Goal: Task Accomplishment & Management: Manage account settings

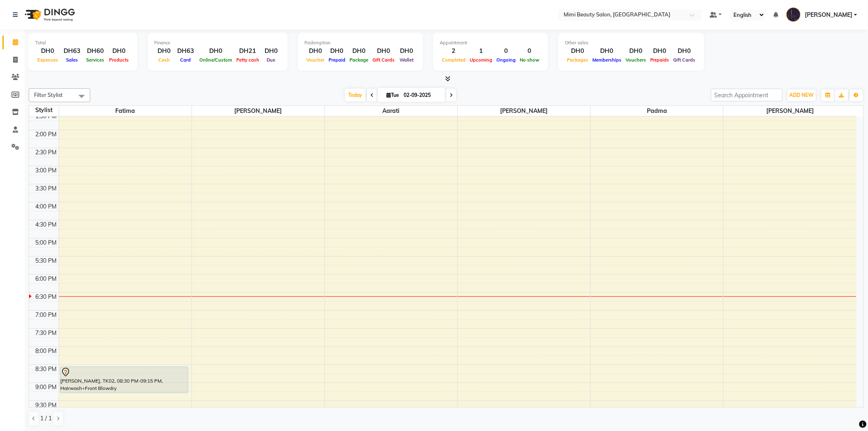
scroll to position [182, 0]
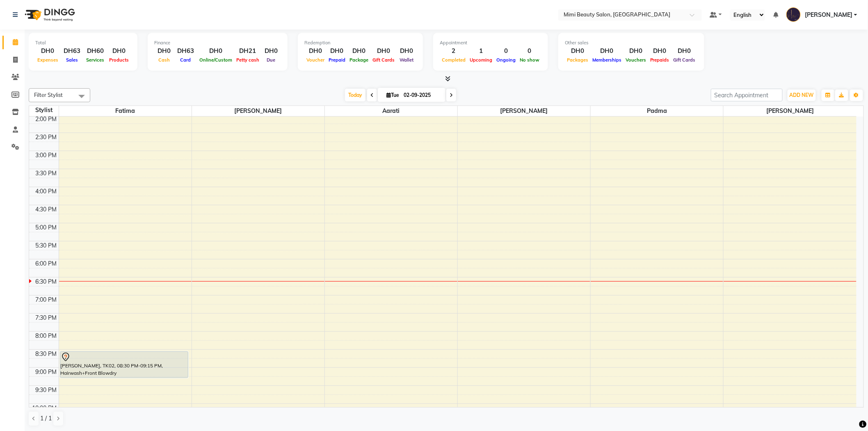
click at [450, 95] on icon at bounding box center [450, 95] width 3 height 5
type input "[DATE]"
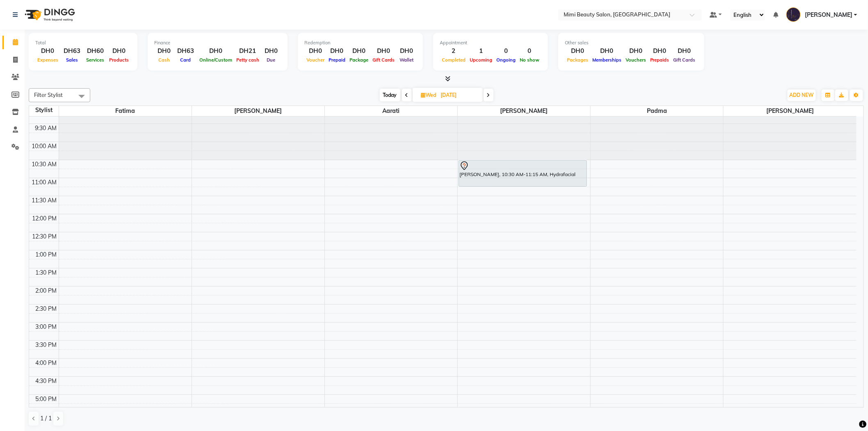
scroll to position [0, 0]
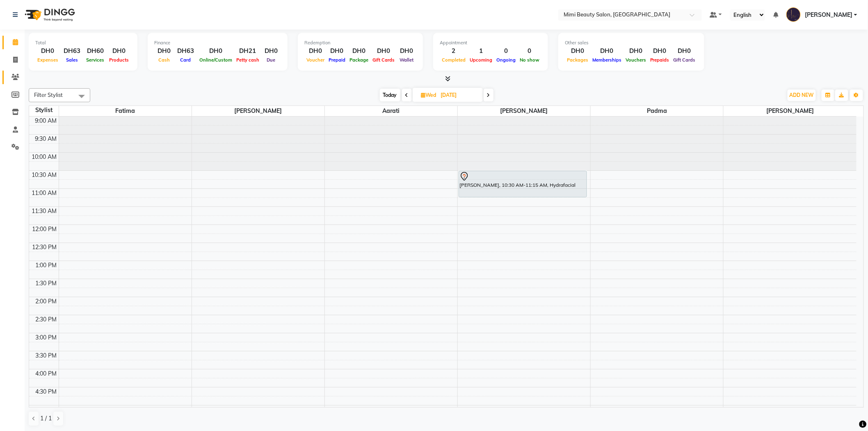
click at [10, 82] on link "Clients" at bounding box center [12, 78] width 20 height 14
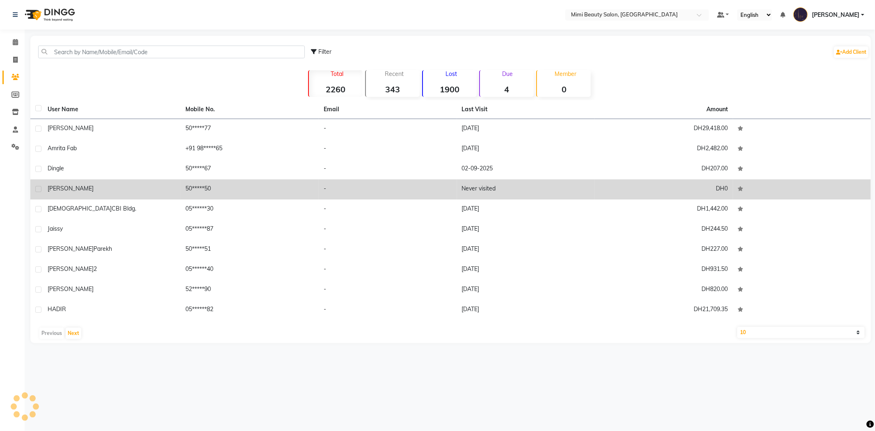
click at [50, 189] on span "[PERSON_NAME]" at bounding box center [71, 188] width 46 height 7
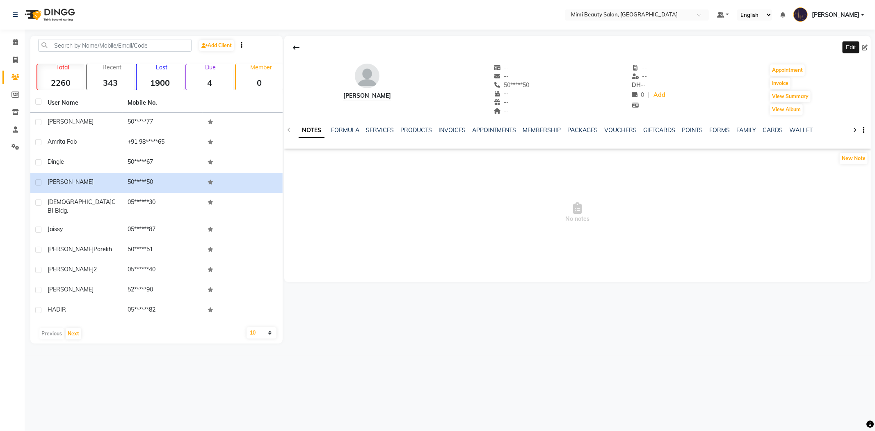
click at [864, 46] on icon at bounding box center [864, 48] width 6 height 6
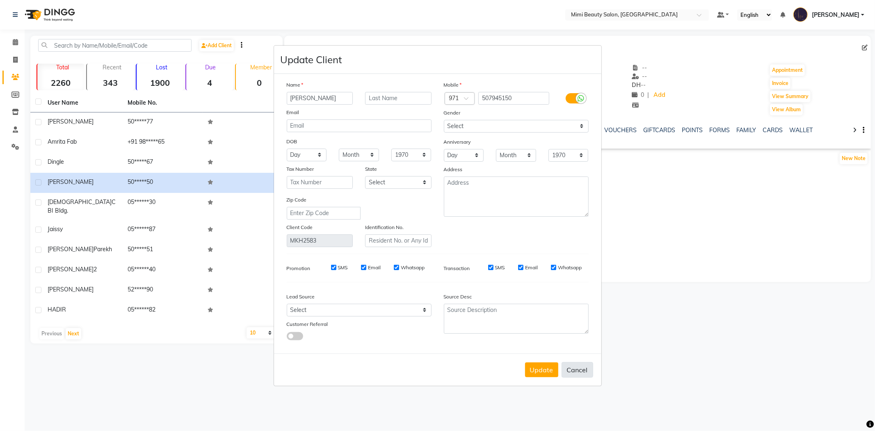
click at [573, 367] on button "Cancel" at bounding box center [577, 370] width 32 height 16
select select
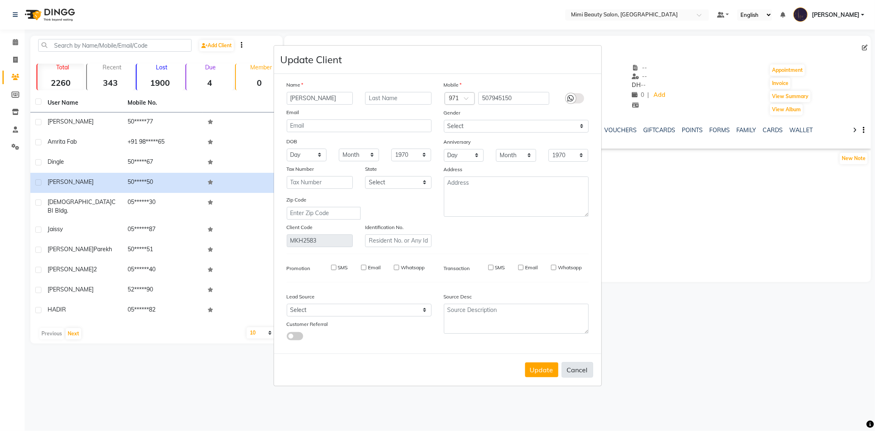
select select
checkbox input "false"
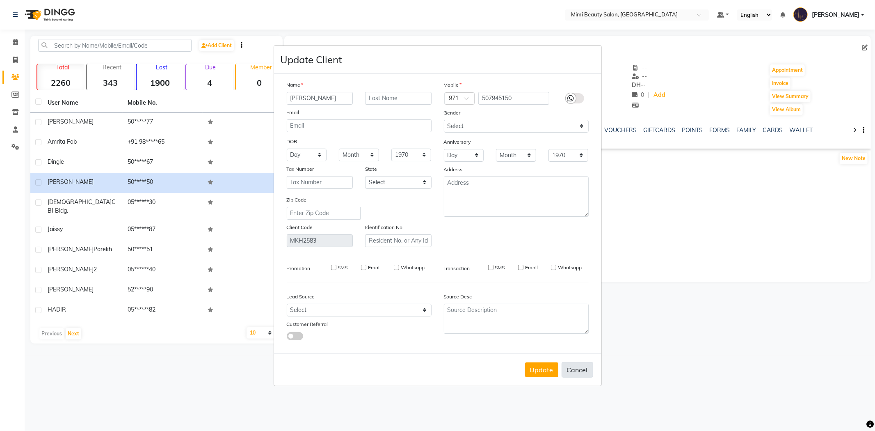
checkbox input "false"
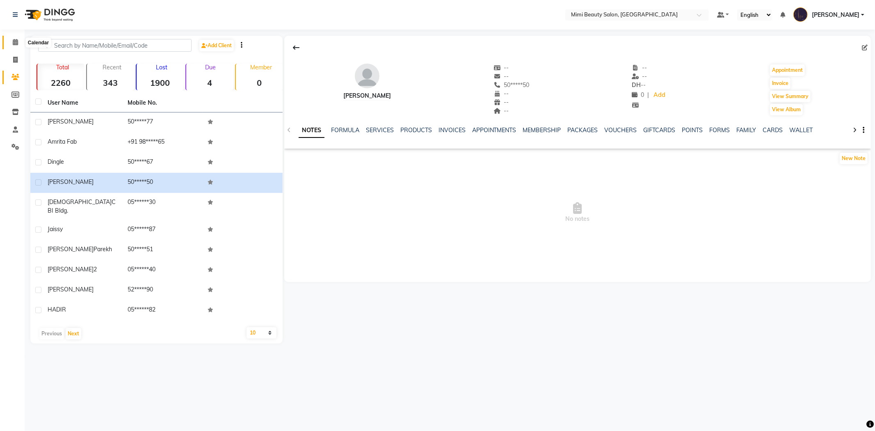
click at [9, 42] on span at bounding box center [15, 42] width 14 height 9
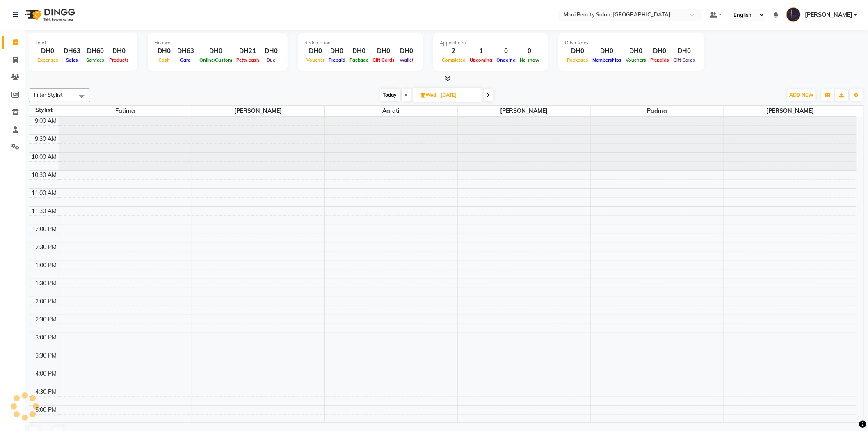
scroll to position [241, 0]
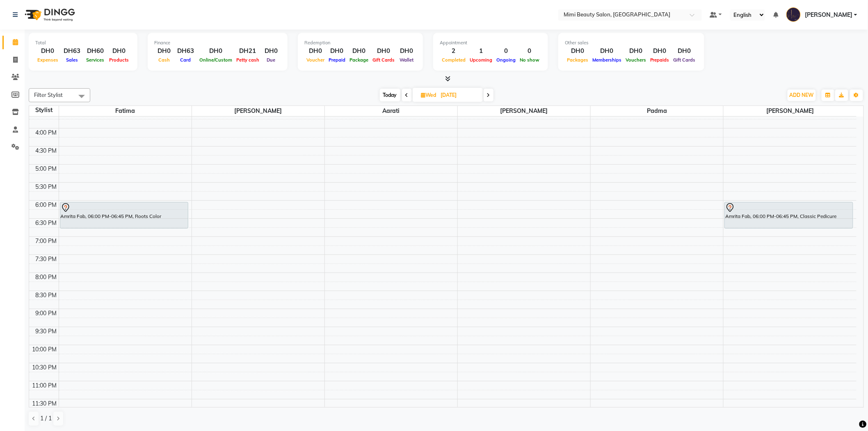
click at [380, 91] on span "Today" at bounding box center [390, 95] width 21 height 13
type input "02-09-2025"
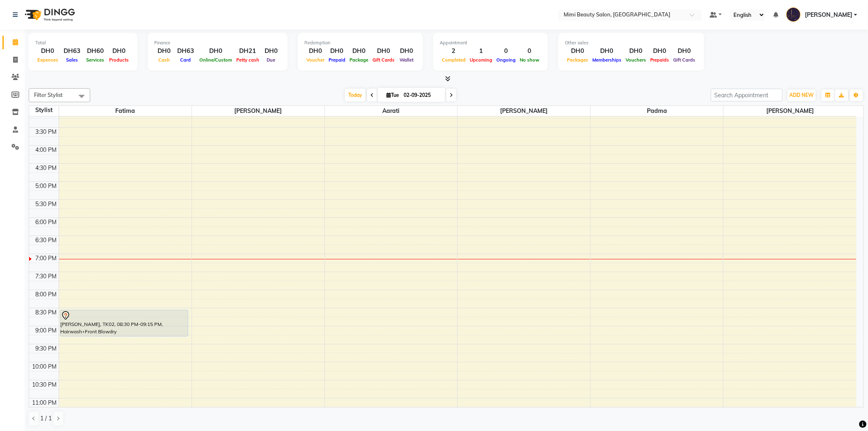
scroll to position [228, 0]
click at [351, 255] on div at bounding box center [391, 255] width 132 height 0
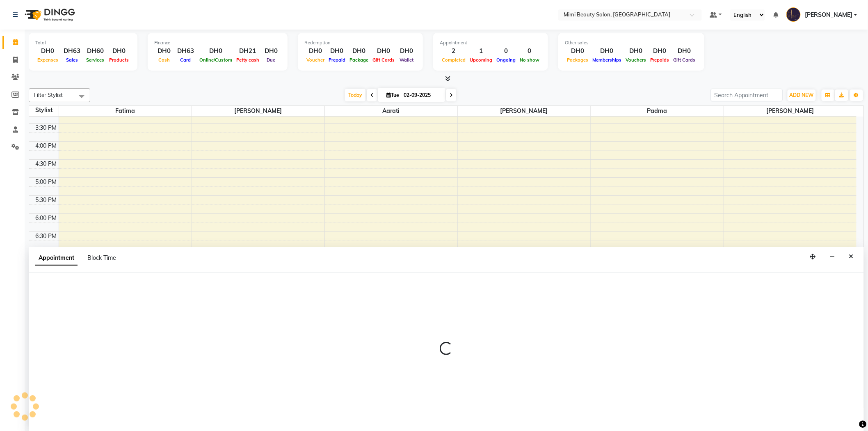
scroll to position [0, 0]
select select "52703"
select select "1140"
select select "tentative"
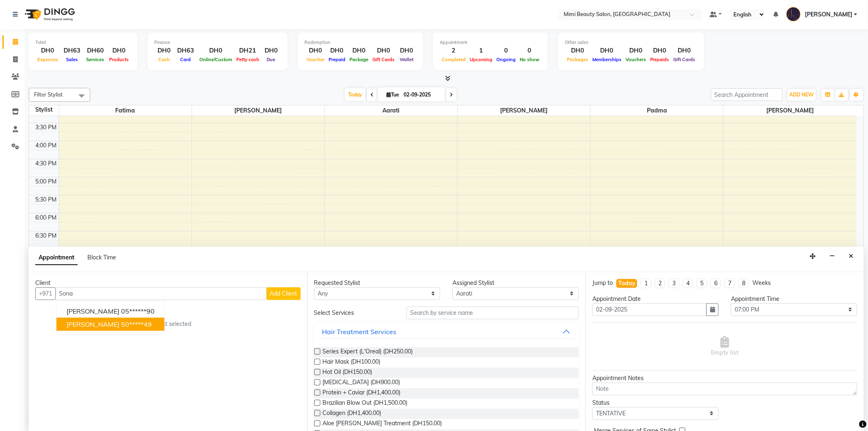
click at [76, 326] on span "[PERSON_NAME]" at bounding box center [92, 324] width 53 height 8
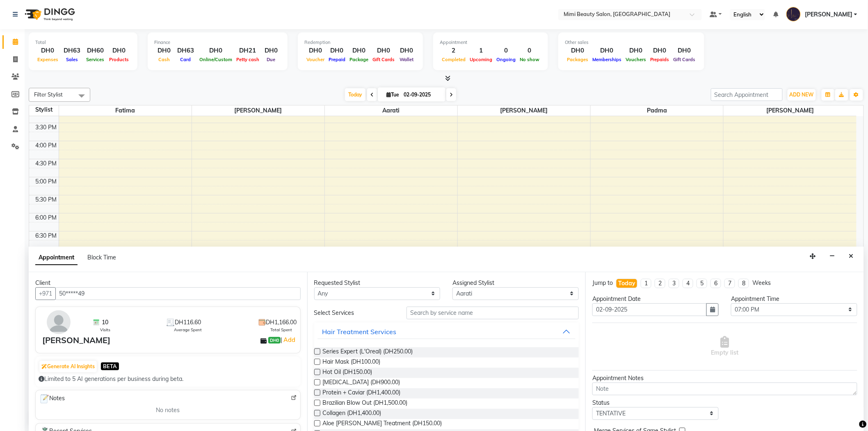
scroll to position [0, 0]
type input "50*****49"
click at [392, 292] on select "Any [PERSON_NAME] [PERSON_NAME] [PERSON_NAME] Padma" at bounding box center [377, 293] width 126 height 13
select select "52703"
click at [314, 287] on select "Any [PERSON_NAME] [PERSON_NAME] [PERSON_NAME] Padma" at bounding box center [377, 293] width 126 height 13
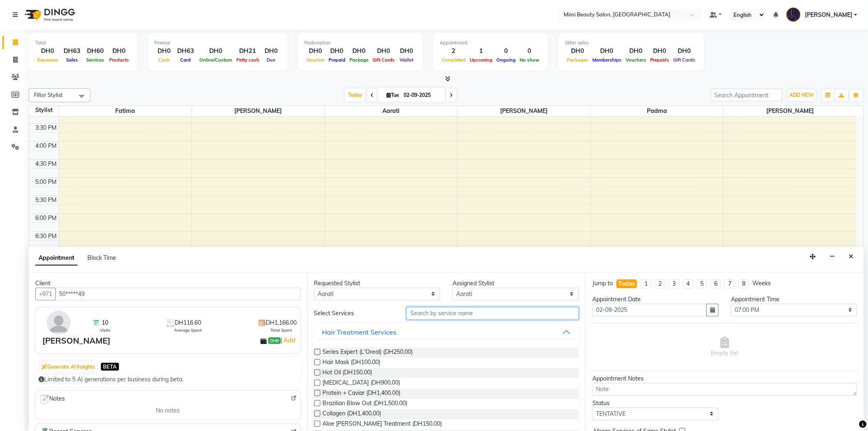
click at [441, 316] on input "text" at bounding box center [492, 313] width 172 height 13
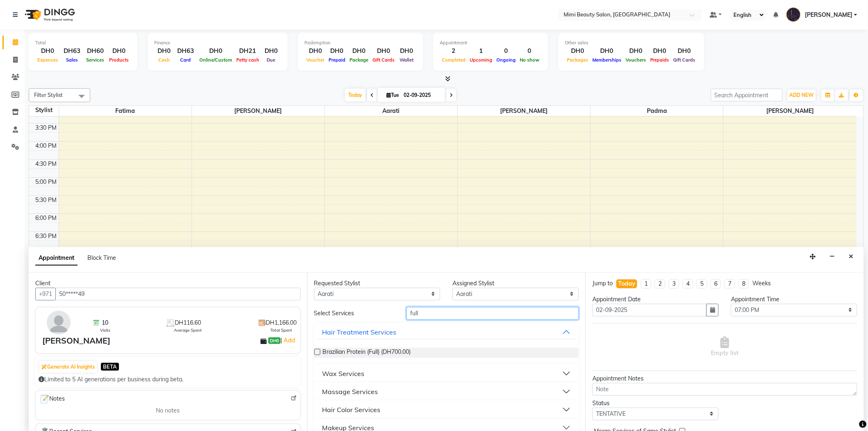
type input "full"
click at [385, 372] on button "Wax Services" at bounding box center [446, 373] width 258 height 15
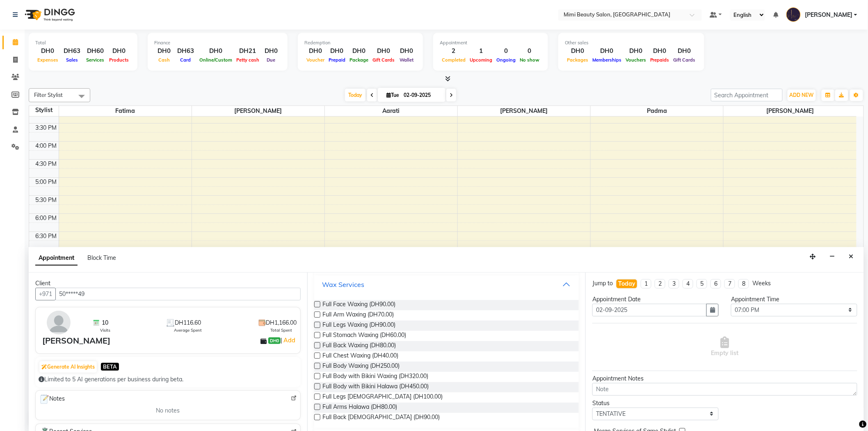
scroll to position [91, 0]
click at [367, 323] on span "Full Legs Waxing (DH90.00)" at bounding box center [359, 323] width 73 height 10
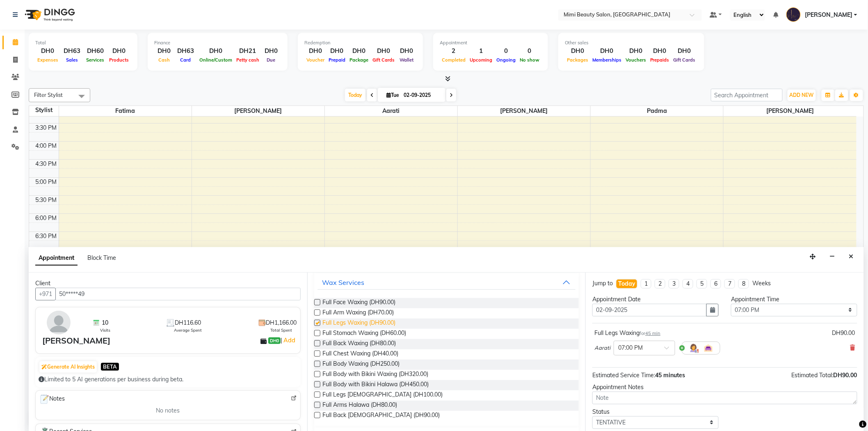
checkbox input "false"
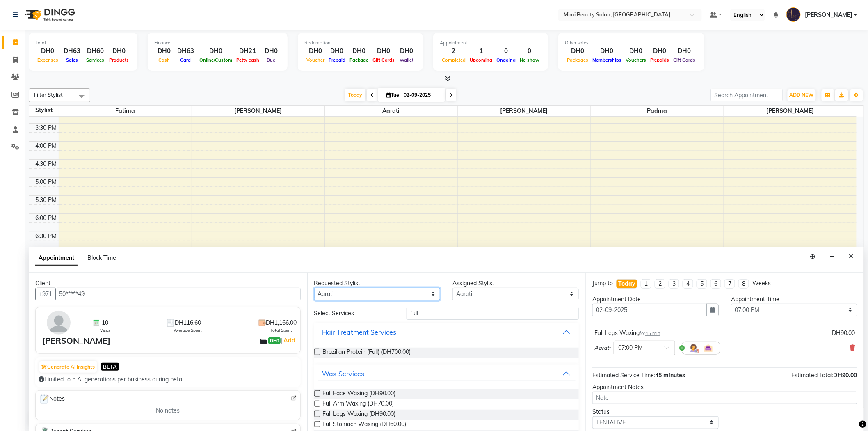
click at [392, 293] on select "Any [PERSON_NAME] [PERSON_NAME] [PERSON_NAME] Padma" at bounding box center [377, 293] width 126 height 13
select select "68417"
click at [314, 287] on select "Any [PERSON_NAME] [PERSON_NAME] [PERSON_NAME] Padma" at bounding box center [377, 293] width 126 height 13
select select "68417"
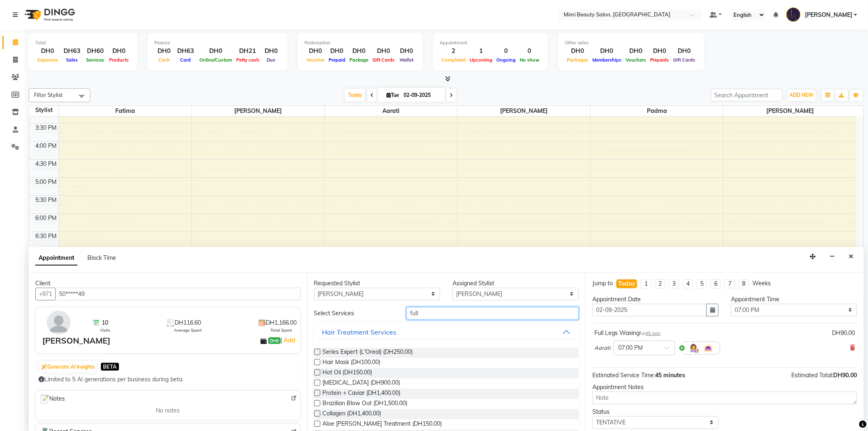
click at [417, 316] on input "full" at bounding box center [492, 313] width 172 height 13
type input "full a"
click at [373, 361] on span "Full Arm Waxing (DH70.00)" at bounding box center [358, 363] width 71 height 10
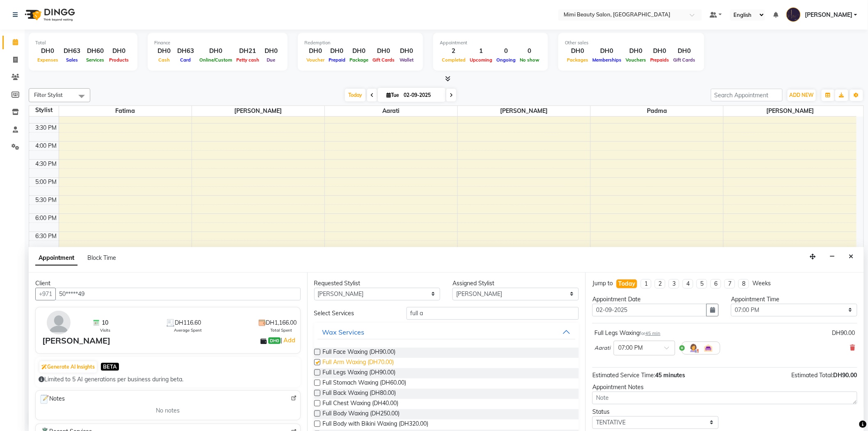
checkbox input "false"
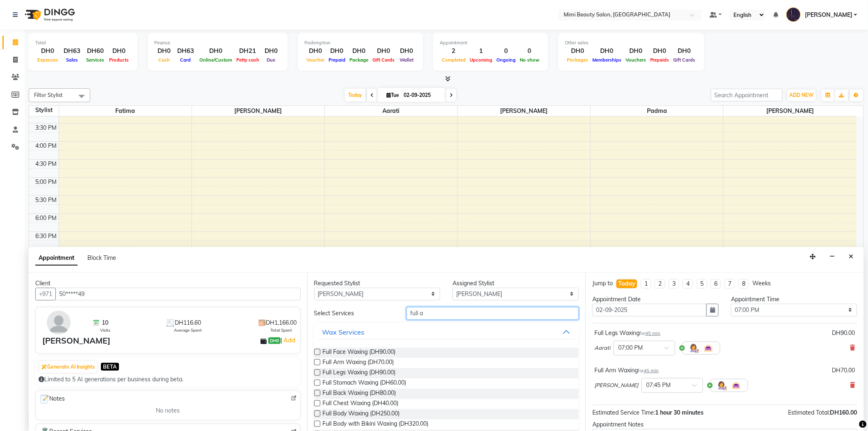
click at [414, 314] on input "full a" at bounding box center [492, 313] width 172 height 13
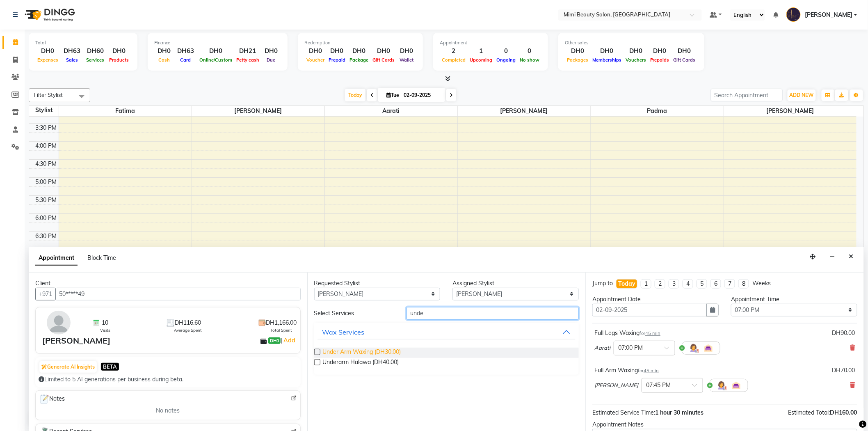
type input "unde"
click at [373, 353] on span "Under Arm Waxing (DH30.00)" at bounding box center [362, 352] width 78 height 10
checkbox input "false"
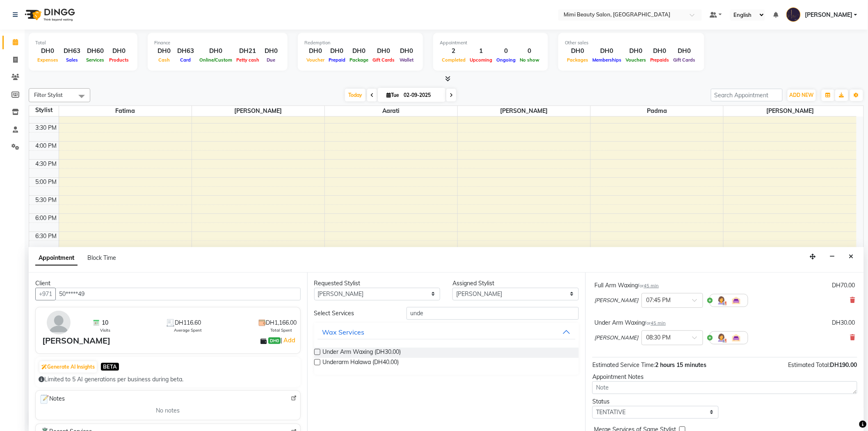
scroll to position [91, 0]
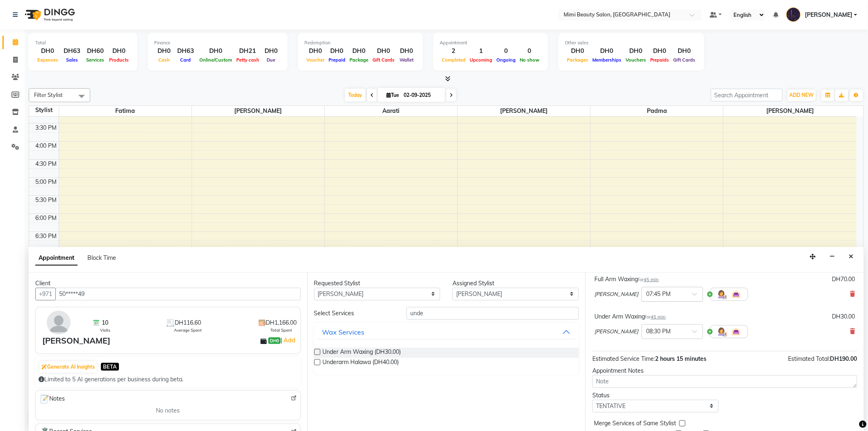
click at [662, 293] on div at bounding box center [672, 293] width 61 height 9
click at [642, 355] on div "07:00 PM" at bounding box center [672, 356] width 61 height 15
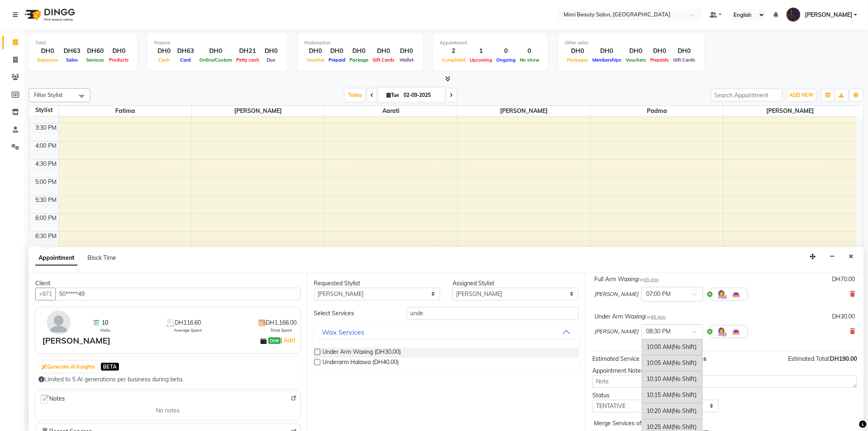
click at [692, 333] on span at bounding box center [697, 333] width 10 height 9
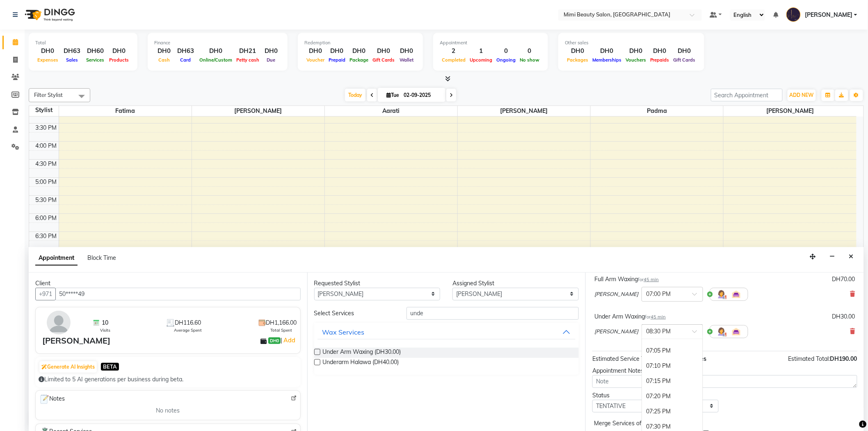
scroll to position [1642, 0]
click at [646, 347] on div "07:00 PM" at bounding box center [672, 347] width 61 height 15
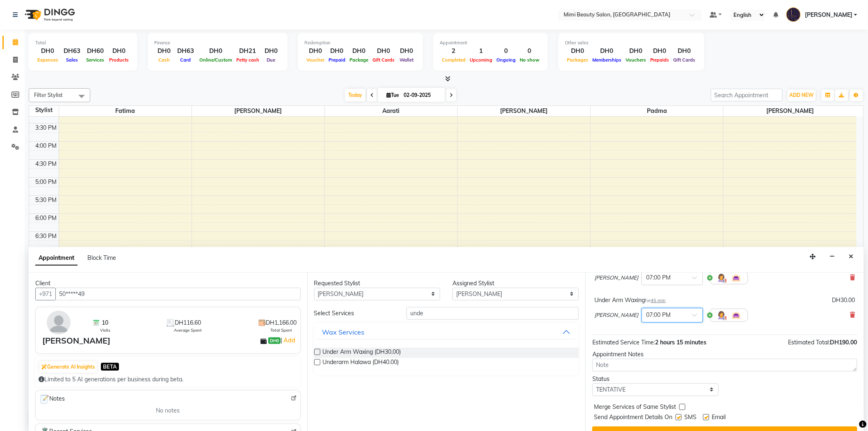
scroll to position [132, 0]
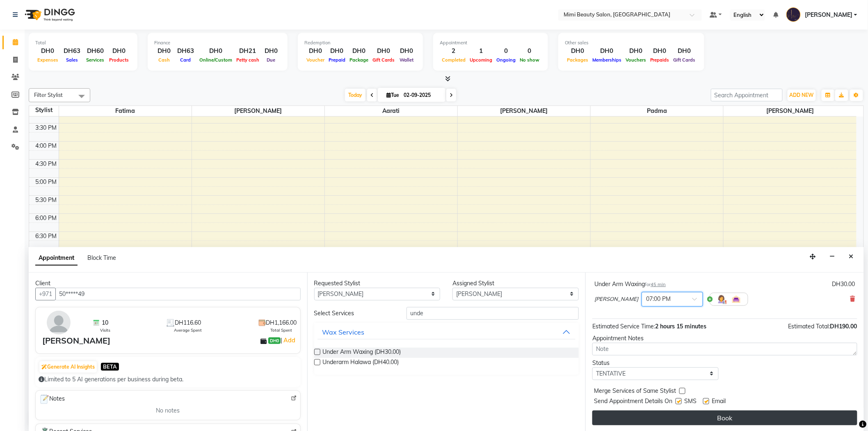
click at [727, 415] on button "Book" at bounding box center [724, 417] width 265 height 15
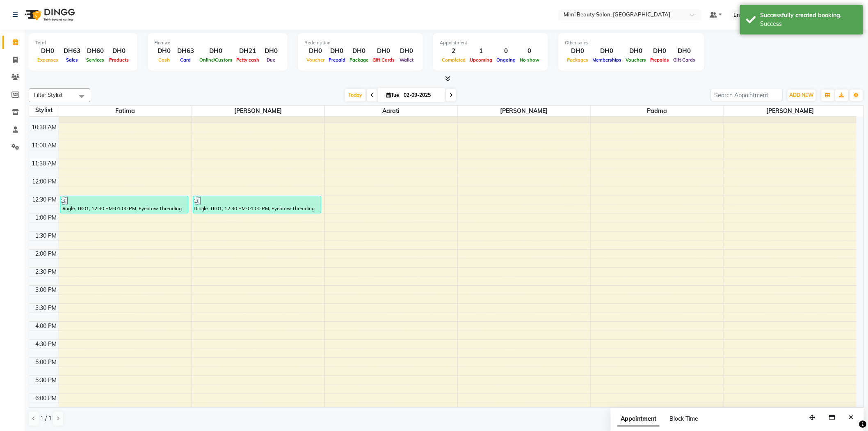
scroll to position [0, 0]
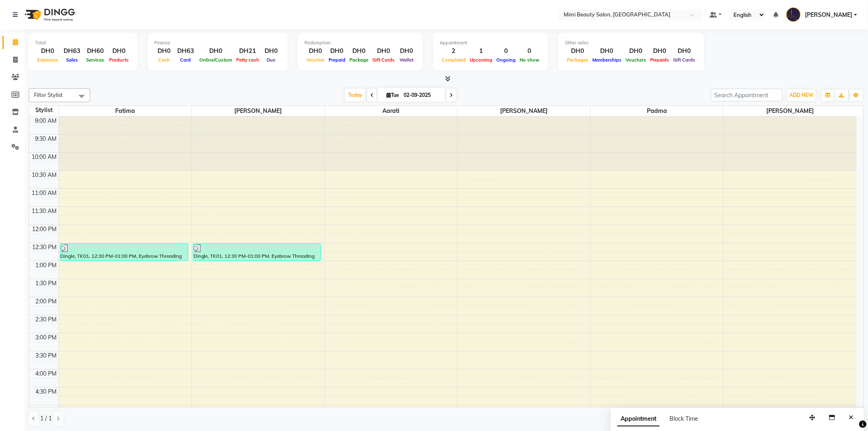
click at [523, 328] on div "9:00 AM 9:30 AM 10:00 AM 10:30 AM 11:00 AM 11:30 AM 12:00 PM 12:30 PM 1:00 PM 1…" at bounding box center [442, 386] width 827 height 541
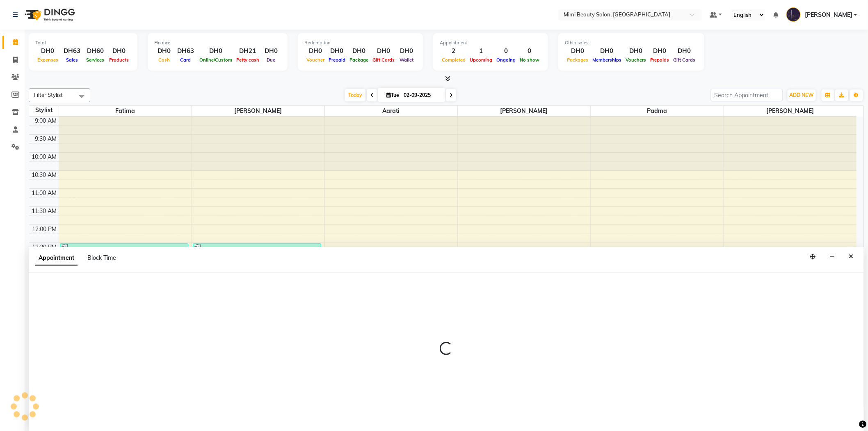
scroll to position [0, 0]
select select "53403"
select select "tentative"
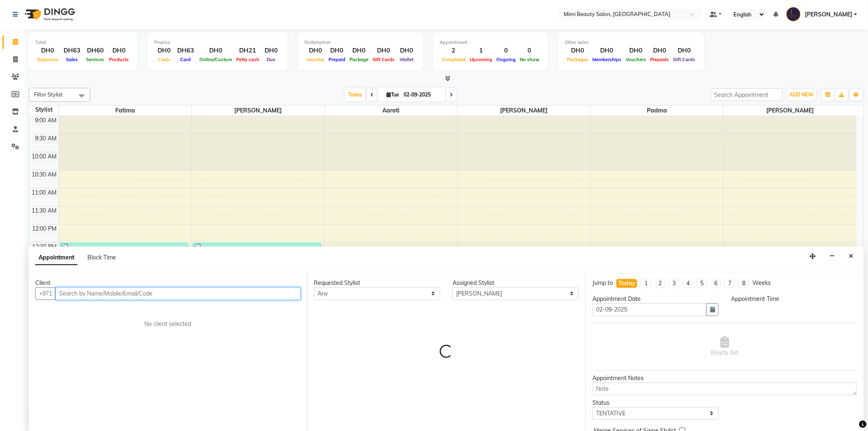
select select "885"
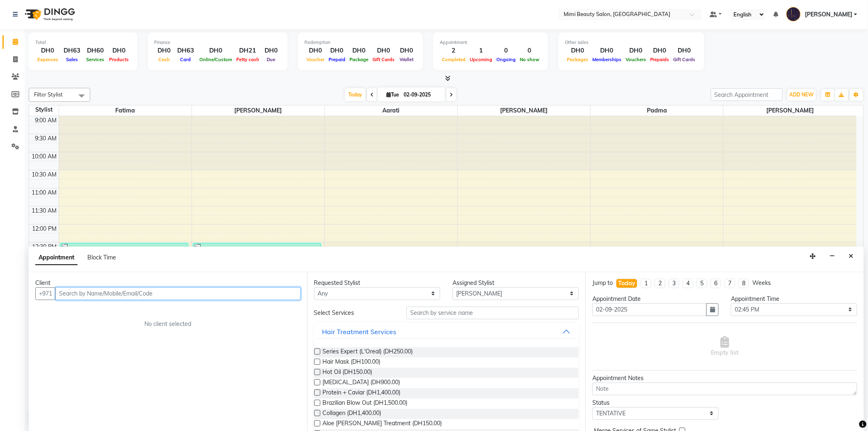
scroll to position [0, 0]
click at [854, 260] on button "Close" at bounding box center [851, 256] width 12 height 13
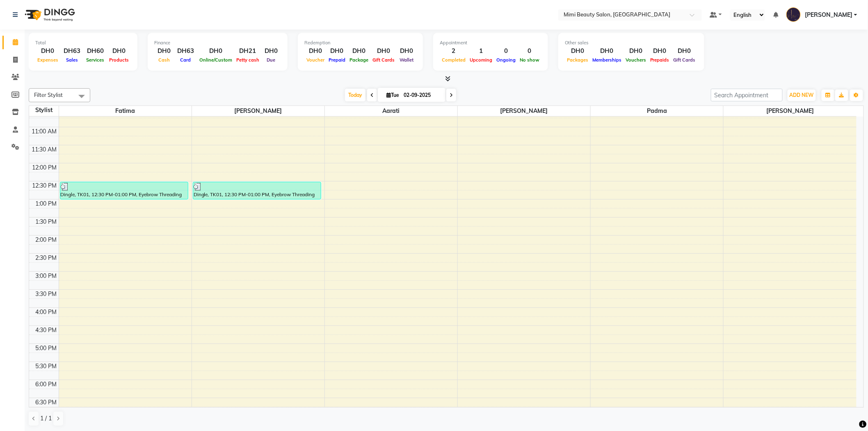
scroll to position [182, 0]
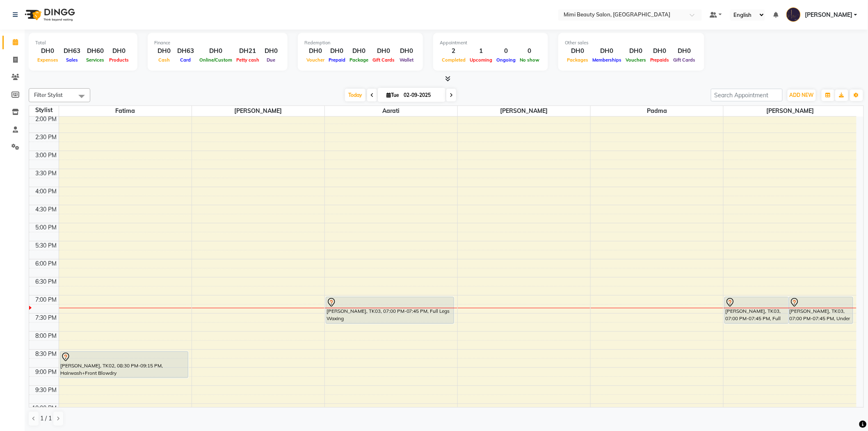
click at [261, 310] on div "9:00 AM 9:30 AM 10:00 AM 10:30 AM 11:00 AM 11:30 AM 12:00 PM 12:30 PM 1:00 PM 1…" at bounding box center [442, 204] width 827 height 541
select select "52700"
select select "tentative"
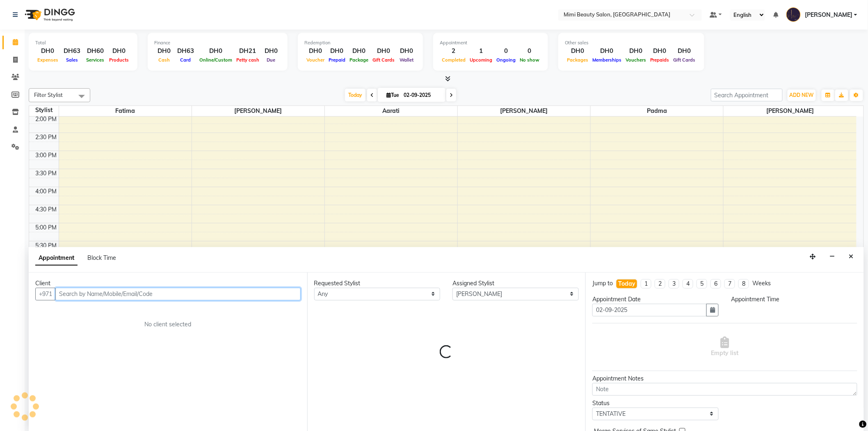
select select "1155"
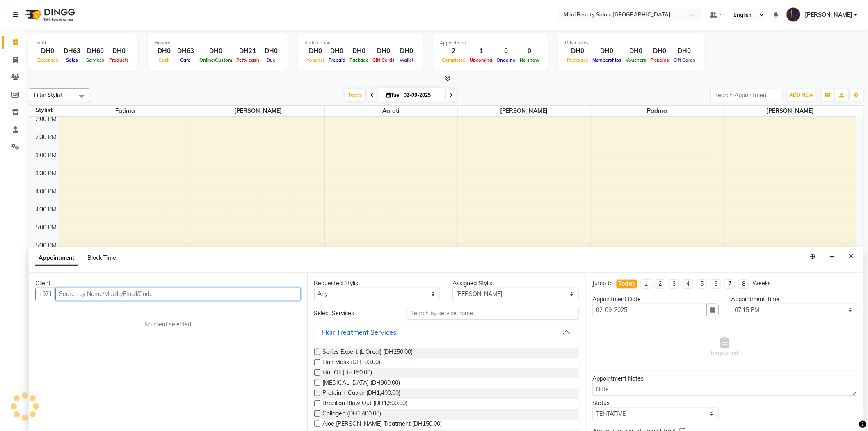
scroll to position [0, 0]
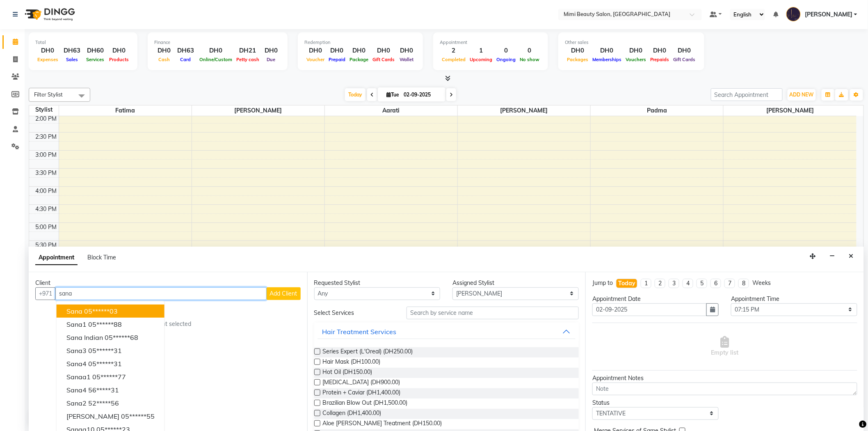
click at [102, 309] on ngb-highlight "05******03" at bounding box center [101, 311] width 34 height 8
type input "05******03"
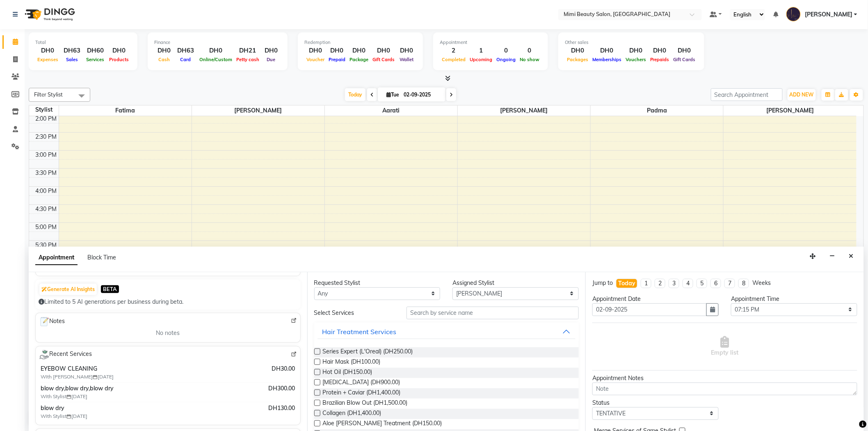
scroll to position [0, 0]
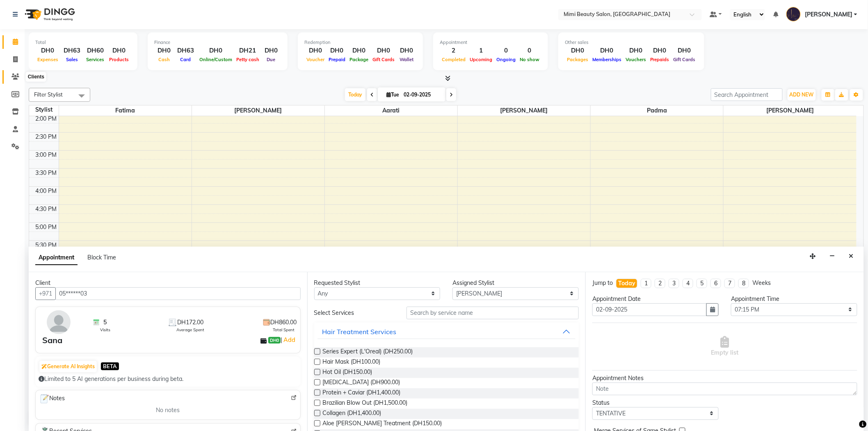
click at [16, 77] on icon at bounding box center [15, 76] width 8 height 6
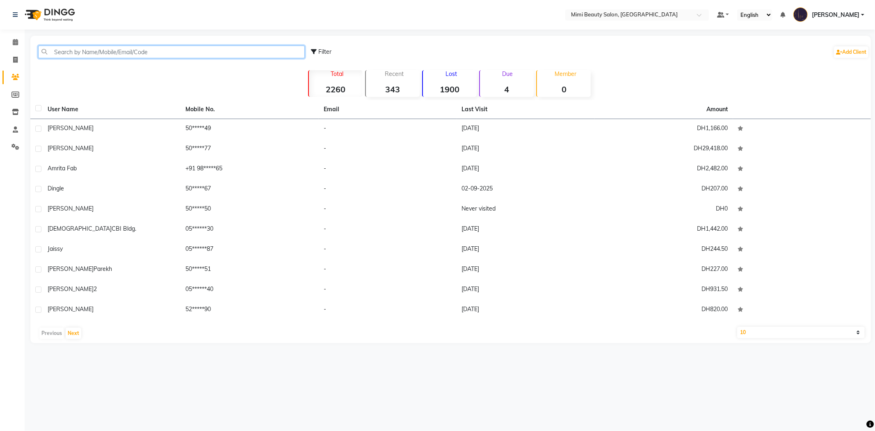
click at [119, 56] on input "text" at bounding box center [171, 52] width 267 height 13
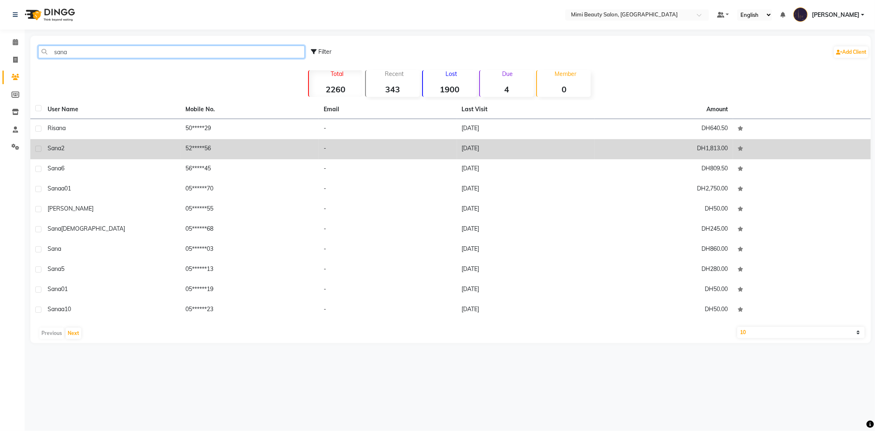
type input "sana"
click at [101, 146] on div "Sana2" at bounding box center [112, 148] width 128 height 9
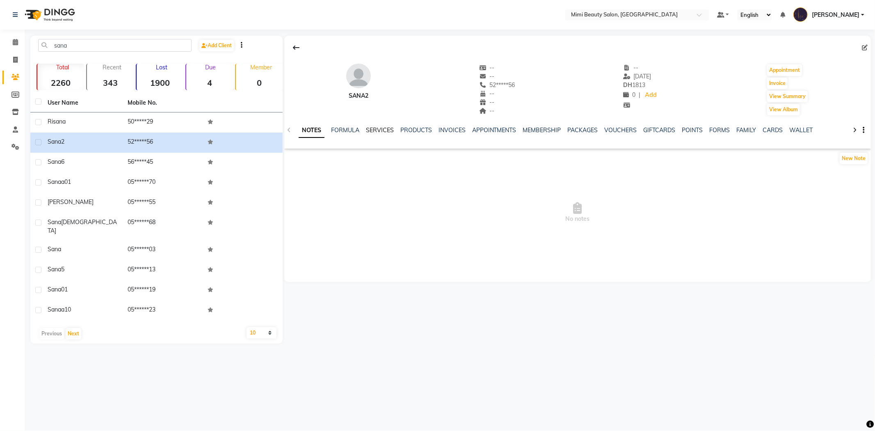
click at [392, 127] on link "SERVICES" at bounding box center [380, 129] width 28 height 7
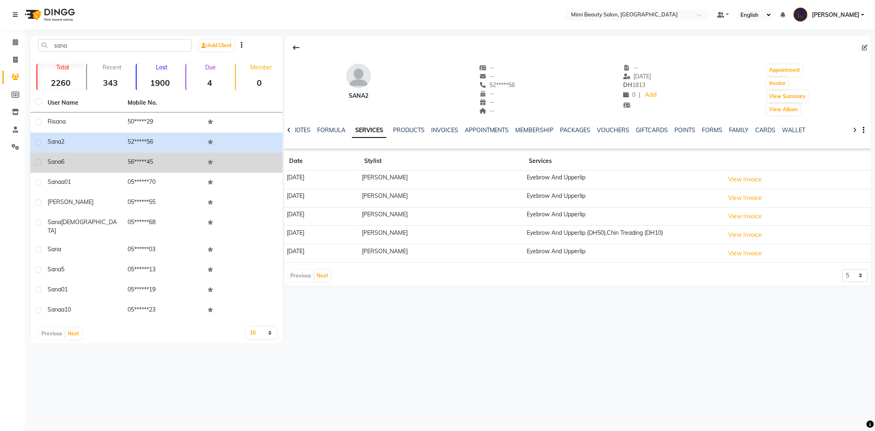
click at [67, 161] on div "Sana6" at bounding box center [83, 161] width 70 height 9
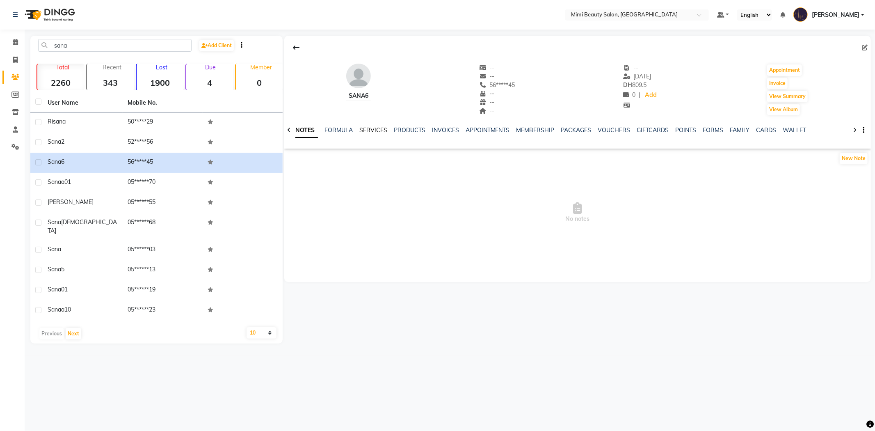
click at [379, 131] on link "SERVICES" at bounding box center [373, 129] width 28 height 7
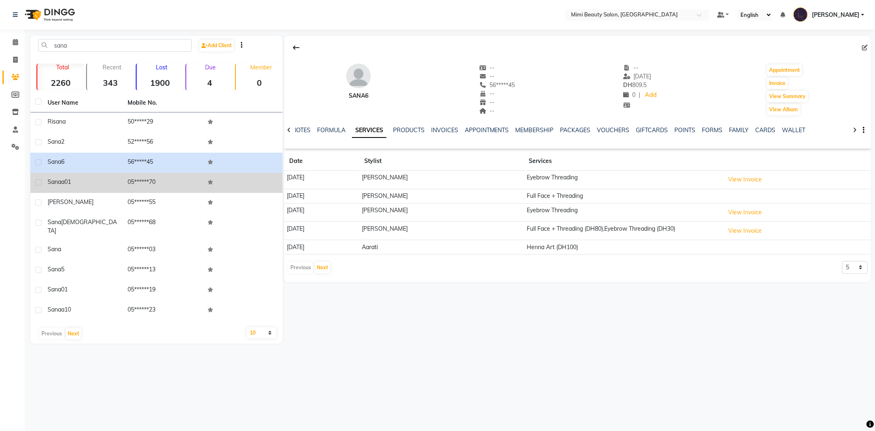
click at [70, 184] on span "Sanaa01" at bounding box center [59, 181] width 23 height 7
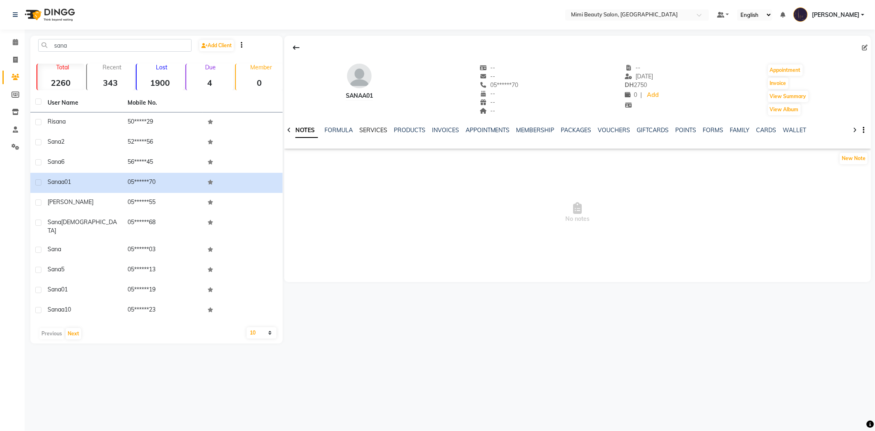
click at [366, 129] on link "SERVICES" at bounding box center [373, 129] width 28 height 7
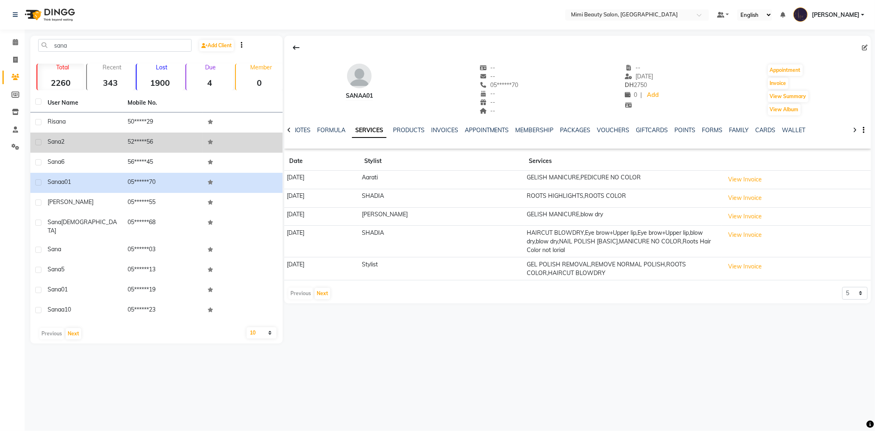
click at [60, 147] on td "Sana2" at bounding box center [83, 142] width 80 height 20
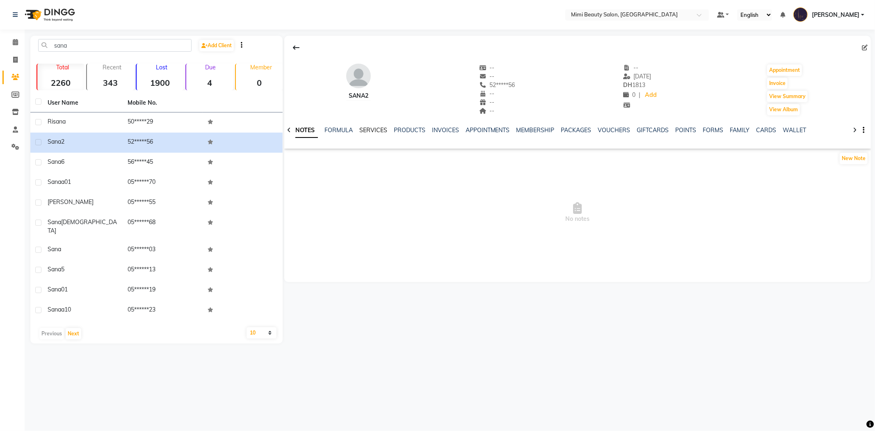
click at [368, 129] on link "SERVICES" at bounding box center [373, 129] width 28 height 7
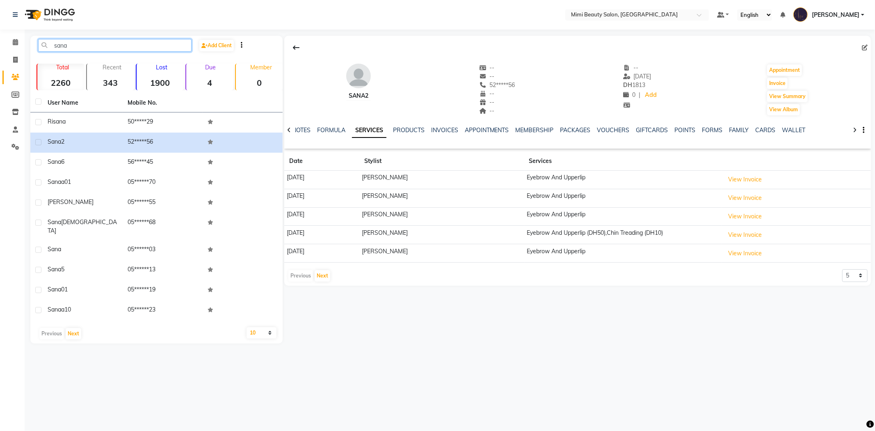
click at [63, 48] on input "sana" at bounding box center [114, 45] width 153 height 13
click at [19, 75] on span at bounding box center [15, 77] width 14 height 9
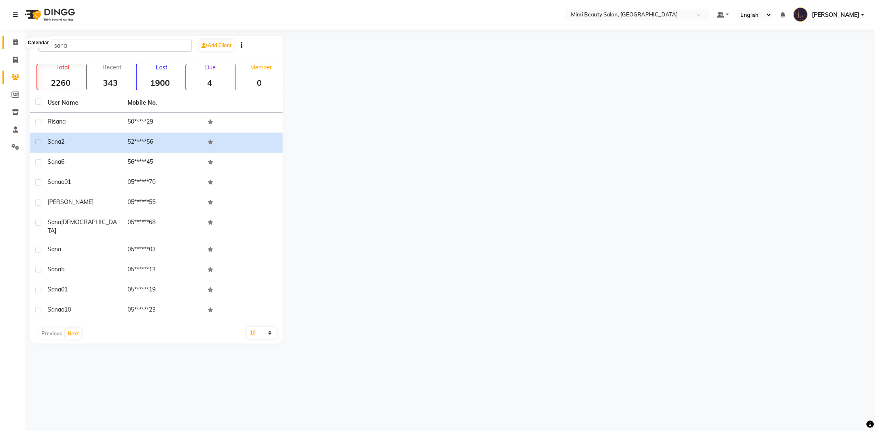
click at [14, 42] on icon at bounding box center [15, 42] width 5 height 6
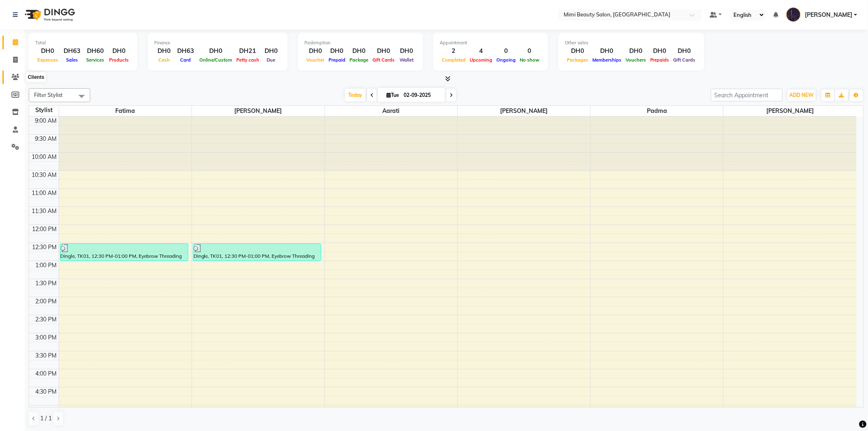
click at [14, 77] on icon at bounding box center [15, 77] width 8 height 6
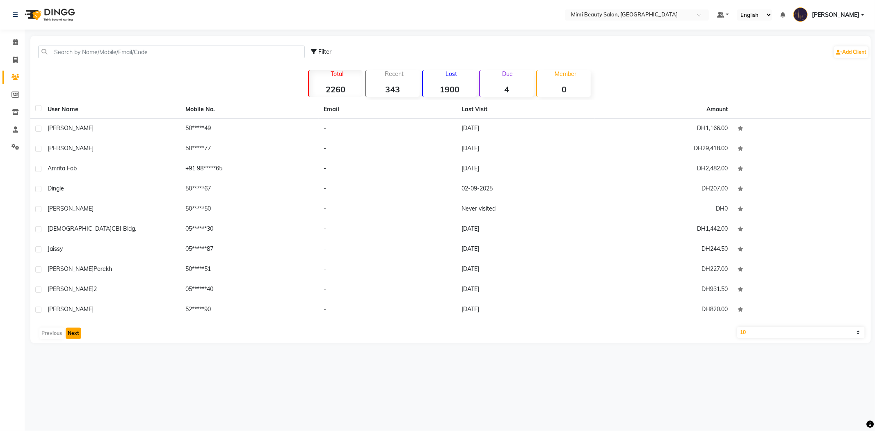
click at [77, 327] on button "Next" at bounding box center [74, 332] width 16 height 11
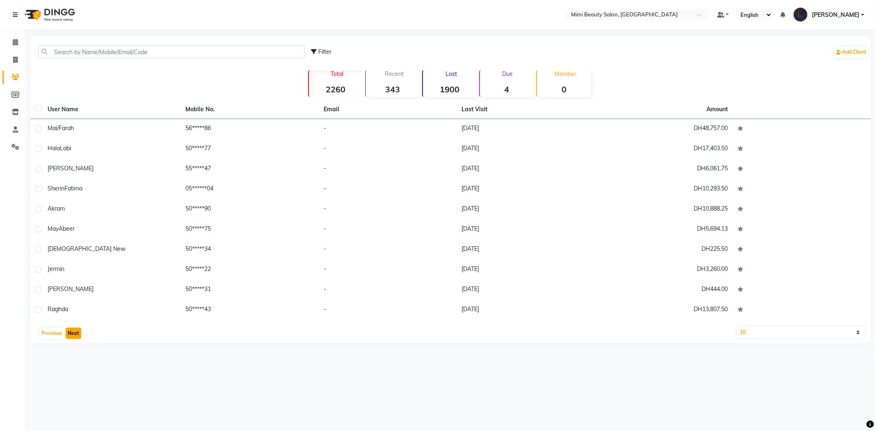
click at [77, 330] on button "Next" at bounding box center [74, 332] width 16 height 11
click at [76, 330] on button "Next" at bounding box center [74, 332] width 16 height 11
click at [78, 337] on button "Next" at bounding box center [74, 332] width 16 height 11
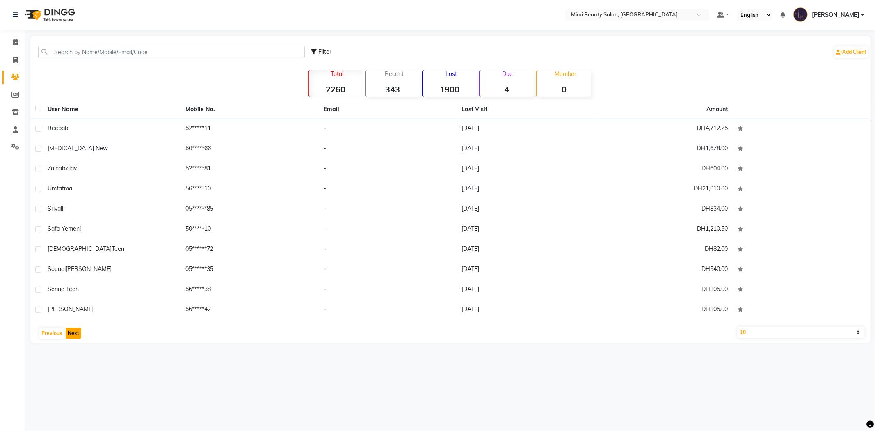
click at [78, 337] on button "Next" at bounding box center [74, 332] width 16 height 11
click at [76, 335] on button "Next" at bounding box center [74, 332] width 16 height 11
click at [71, 331] on button "Next" at bounding box center [74, 332] width 16 height 11
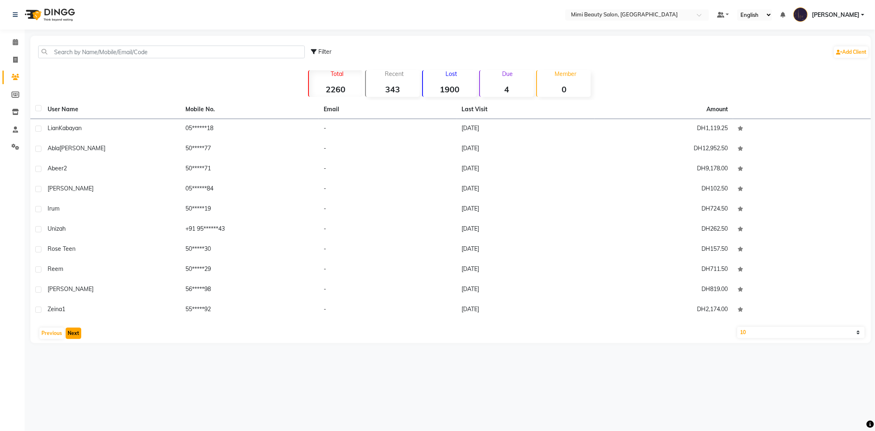
click at [71, 331] on button "Next" at bounding box center [74, 332] width 16 height 11
click at [72, 335] on button "Next" at bounding box center [74, 332] width 16 height 11
click at [72, 333] on button "Next" at bounding box center [74, 332] width 16 height 11
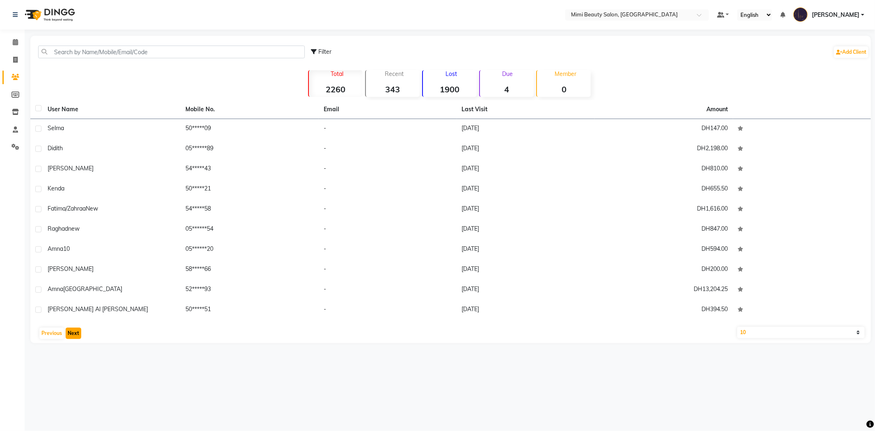
click at [72, 333] on button "Next" at bounding box center [74, 332] width 16 height 11
click at [75, 332] on button "Next" at bounding box center [74, 332] width 16 height 11
click at [76, 330] on button "Next" at bounding box center [74, 332] width 16 height 11
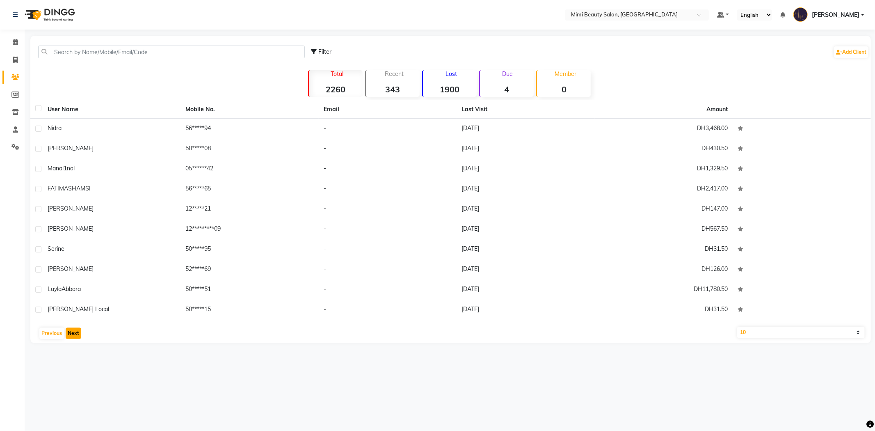
click at [76, 330] on button "Next" at bounding box center [74, 332] width 16 height 11
click at [72, 333] on button "Next" at bounding box center [74, 332] width 16 height 11
click at [74, 333] on button "Next" at bounding box center [74, 332] width 16 height 11
click at [75, 334] on button "Next" at bounding box center [74, 332] width 16 height 11
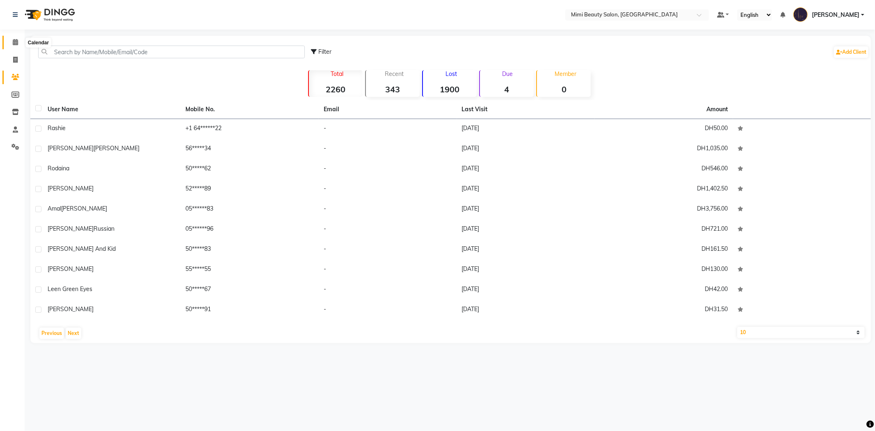
click at [14, 42] on icon at bounding box center [15, 42] width 5 height 6
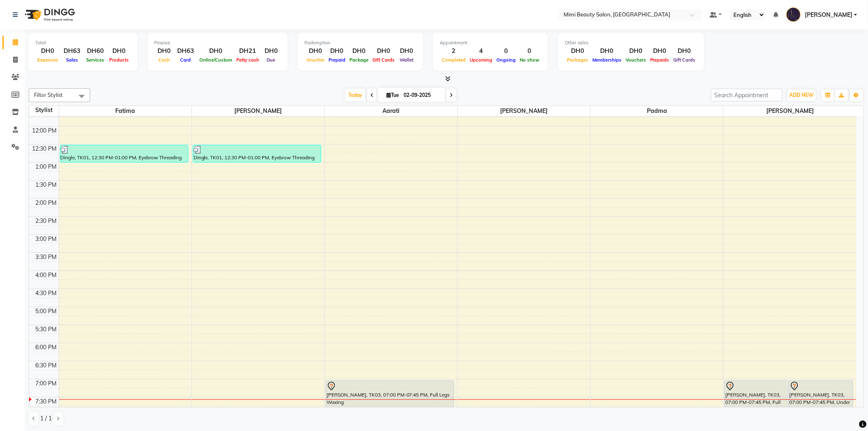
scroll to position [228, 0]
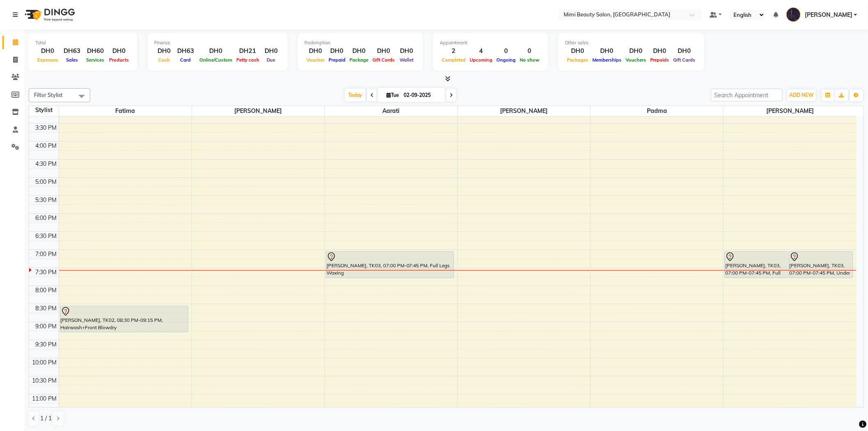
click at [379, 268] on div "[PERSON_NAME], TK03, 07:00 PM-07:45 PM, Full Legs Waxing" at bounding box center [390, 264] width 128 height 26
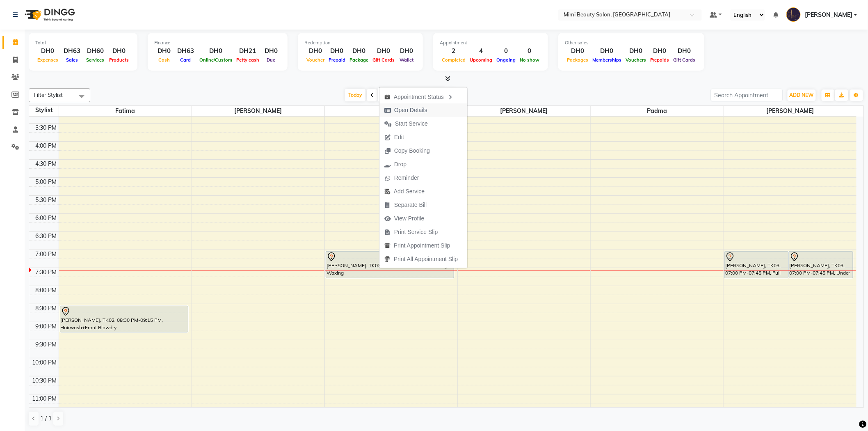
click at [414, 104] on span "Open Details" at bounding box center [405, 110] width 53 height 14
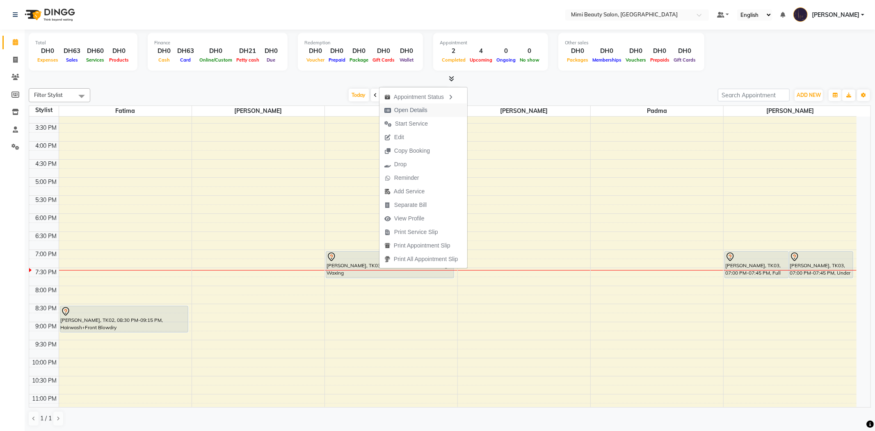
select select "7"
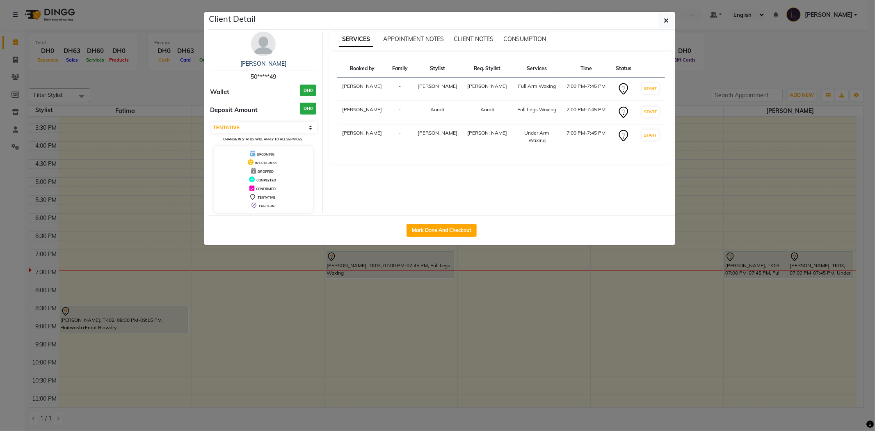
click at [446, 239] on div "Mark Done And Checkout" at bounding box center [441, 230] width 467 height 30
click at [449, 228] on button "Mark Done And Checkout" at bounding box center [441, 229] width 70 height 13
select select "6756"
select select "service"
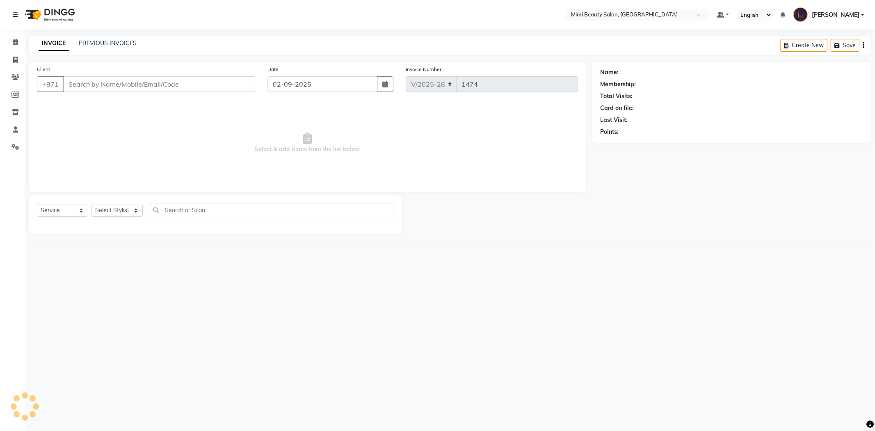
type input "50*****49"
select select "68417"
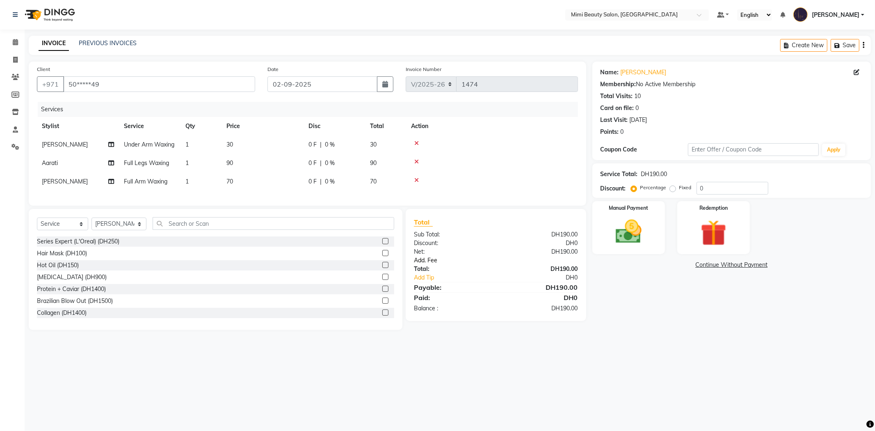
click at [431, 264] on link "Add. Fee" at bounding box center [496, 260] width 176 height 9
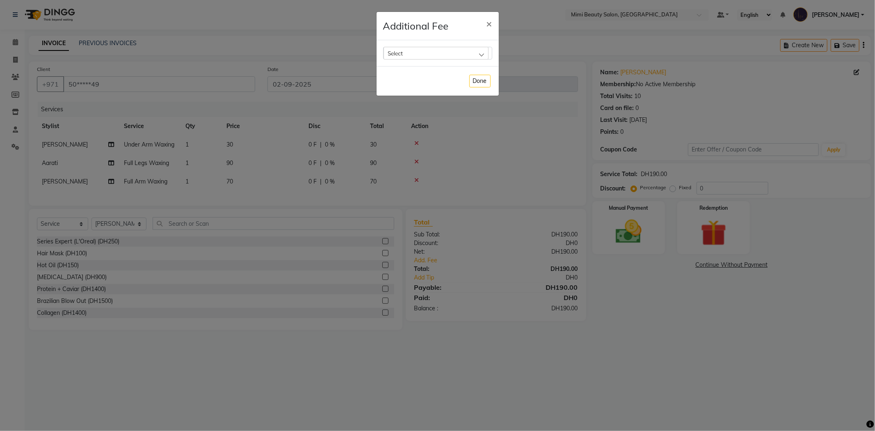
click at [441, 58] on div "Select" at bounding box center [435, 53] width 105 height 12
click at [431, 107] on li "Bank Fee" at bounding box center [437, 105] width 108 height 17
checkbox input "true"
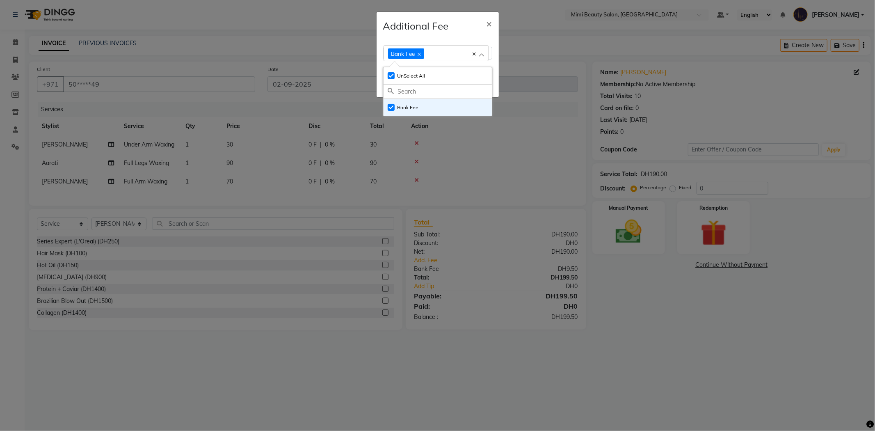
drag, startPoint x: 455, startPoint y: 36, endPoint x: 456, endPoint y: 32, distance: 4.3
click at [456, 32] on div "Additional Fee ×" at bounding box center [437, 26] width 122 height 28
click at [480, 85] on button "Done" at bounding box center [479, 82] width 21 height 13
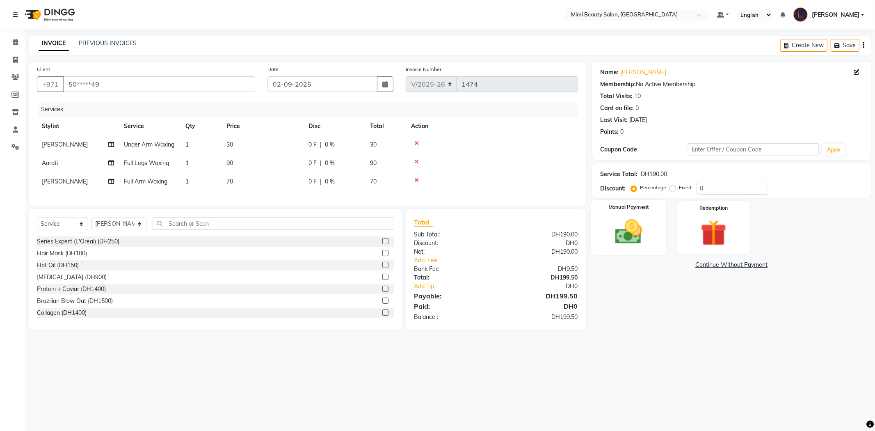
drag, startPoint x: 629, startPoint y: 230, endPoint x: 633, endPoint y: 241, distance: 11.8
click at [629, 229] on img at bounding box center [628, 231] width 44 height 31
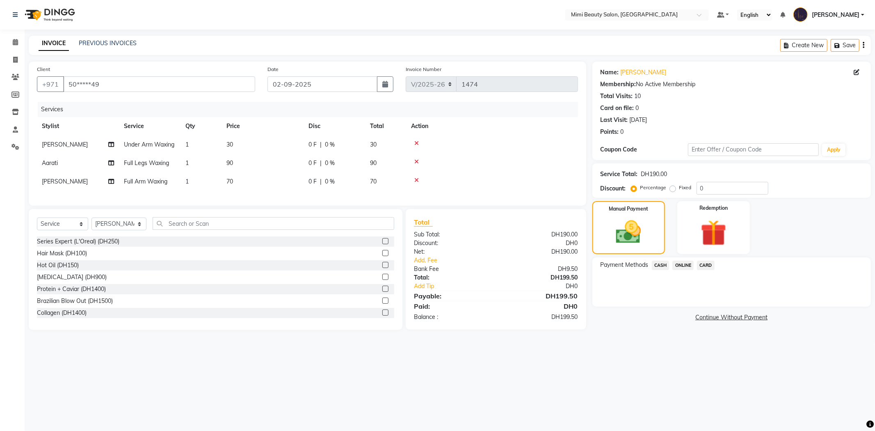
click at [702, 265] on span "CARD" at bounding box center [706, 264] width 18 height 9
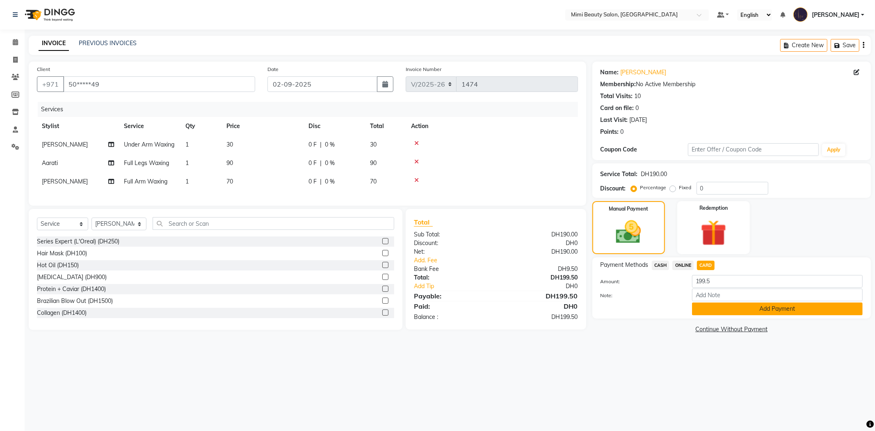
click at [710, 309] on button "Add Payment" at bounding box center [777, 308] width 171 height 13
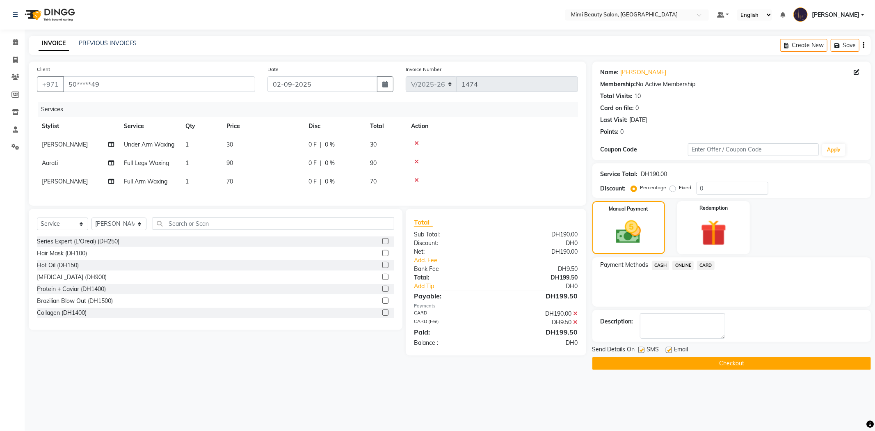
click at [721, 362] on button "Checkout" at bounding box center [731, 363] width 278 height 13
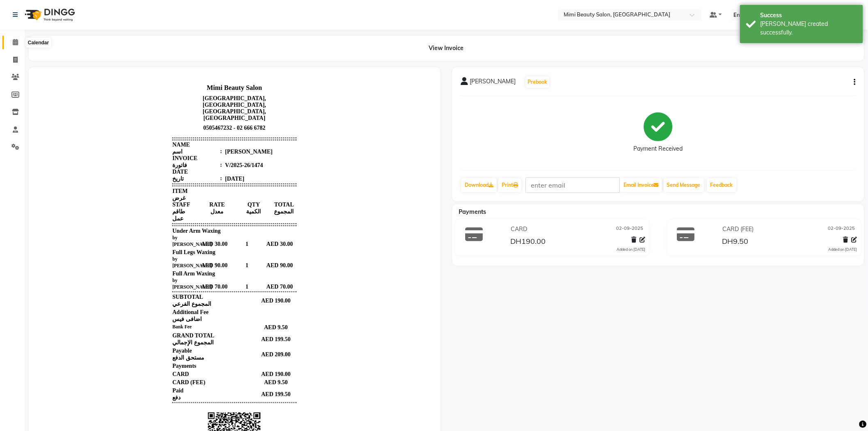
click at [14, 42] on icon at bounding box center [15, 42] width 5 height 6
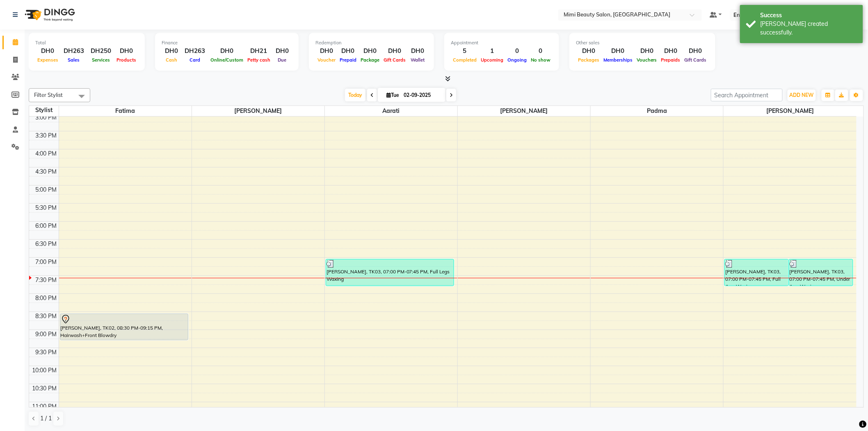
scroll to position [256, 0]
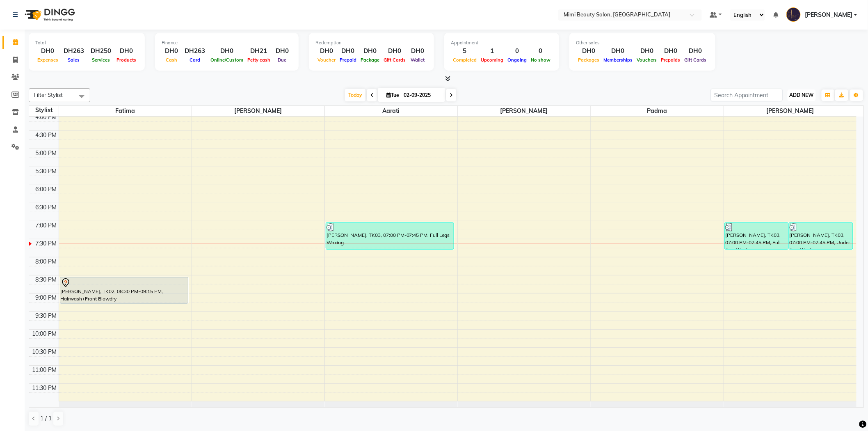
click at [806, 95] on span "ADD NEW" at bounding box center [801, 95] width 24 height 6
click at [797, 112] on button "Add Appointment" at bounding box center [783, 110] width 65 height 11
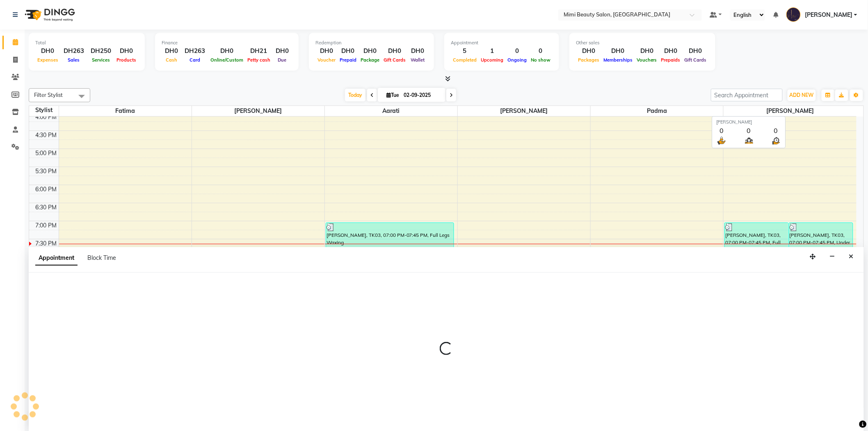
scroll to position [0, 0]
select select "600"
select select "tentative"
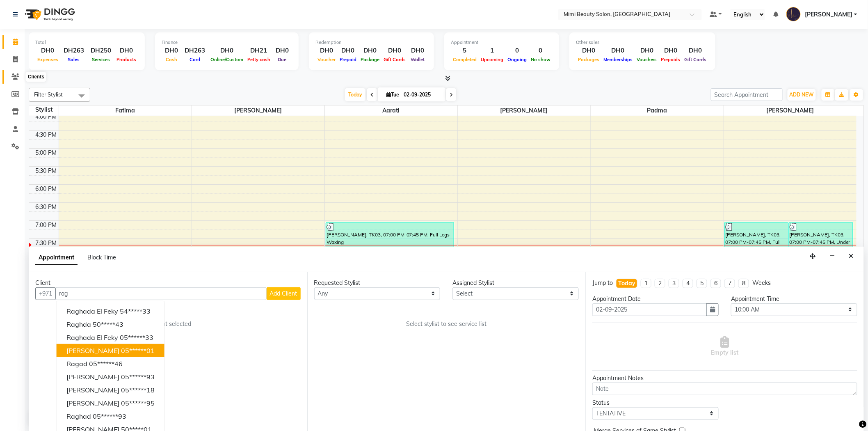
type input "rag"
click at [16, 76] on icon at bounding box center [15, 76] width 8 height 6
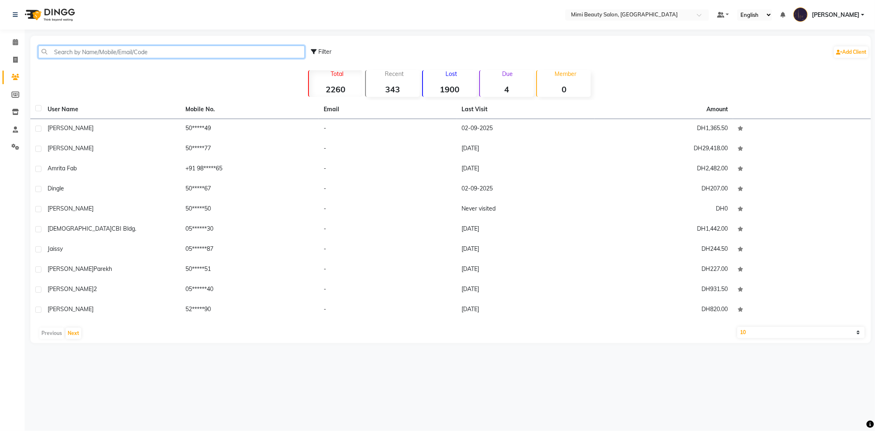
click at [103, 54] on input "text" at bounding box center [171, 52] width 267 height 13
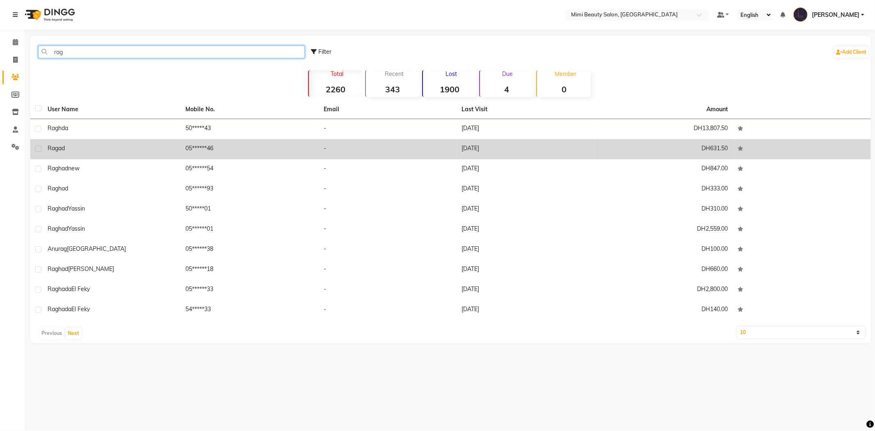
type input "rag"
click at [99, 144] on div "Ragad" at bounding box center [112, 148] width 128 height 9
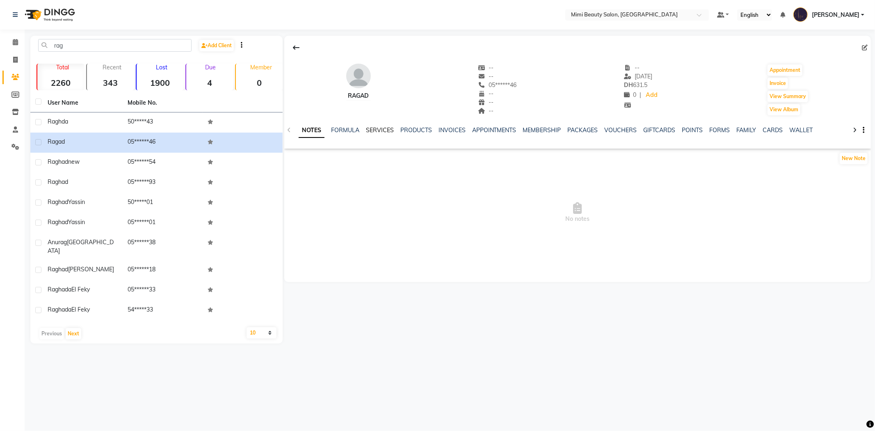
click at [386, 130] on link "SERVICES" at bounding box center [380, 129] width 28 height 7
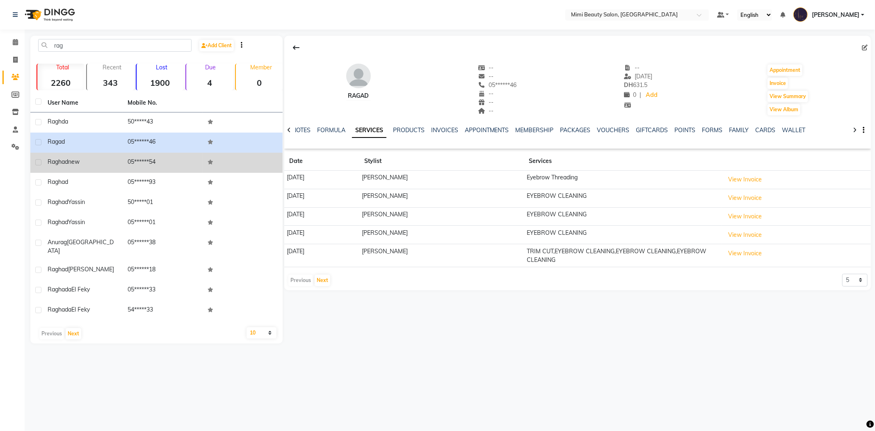
click at [89, 160] on div "Raghad new" at bounding box center [83, 161] width 70 height 9
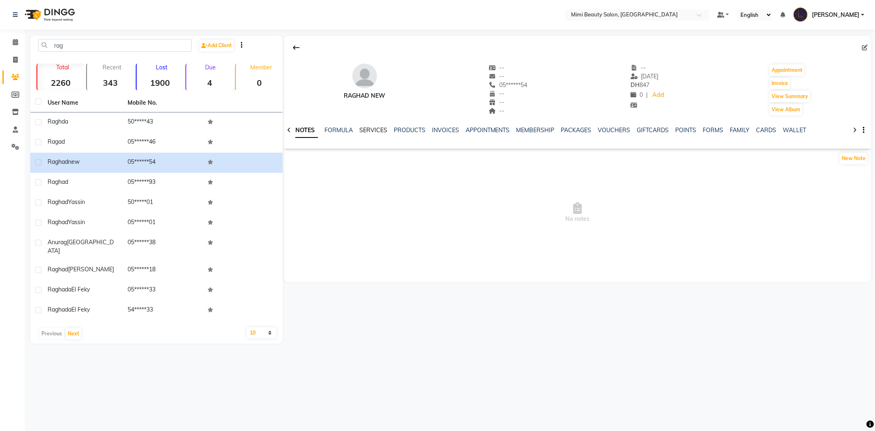
click at [369, 130] on link "SERVICES" at bounding box center [373, 129] width 28 height 7
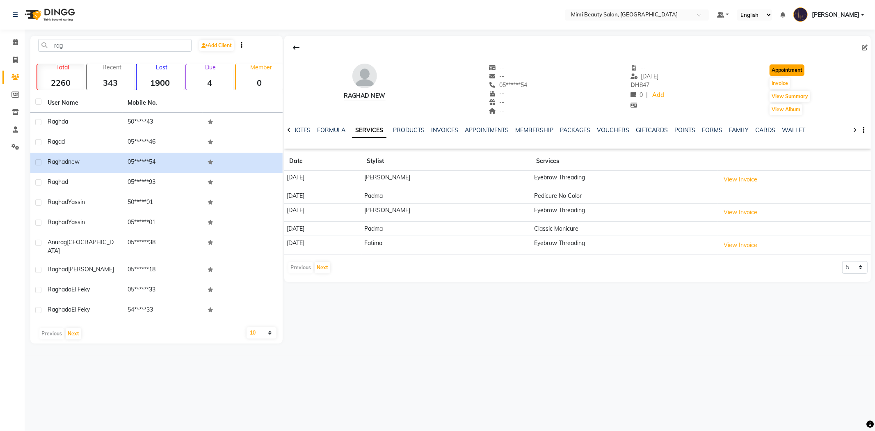
click at [790, 67] on button "Appointment" at bounding box center [786, 69] width 35 height 11
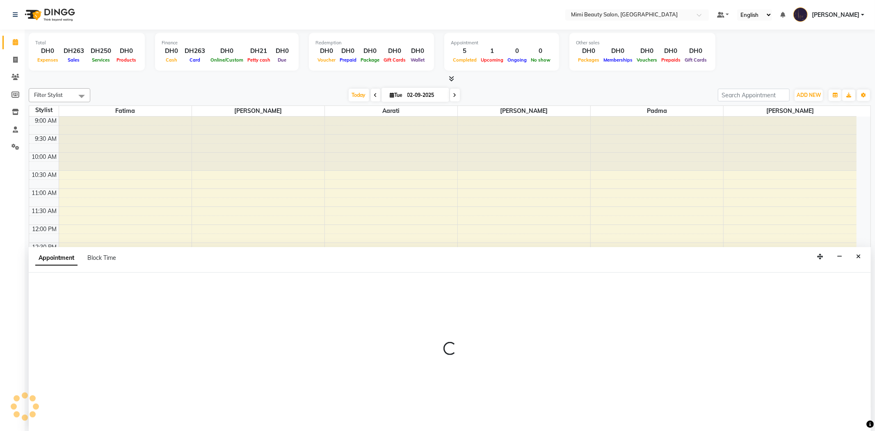
select select "tentative"
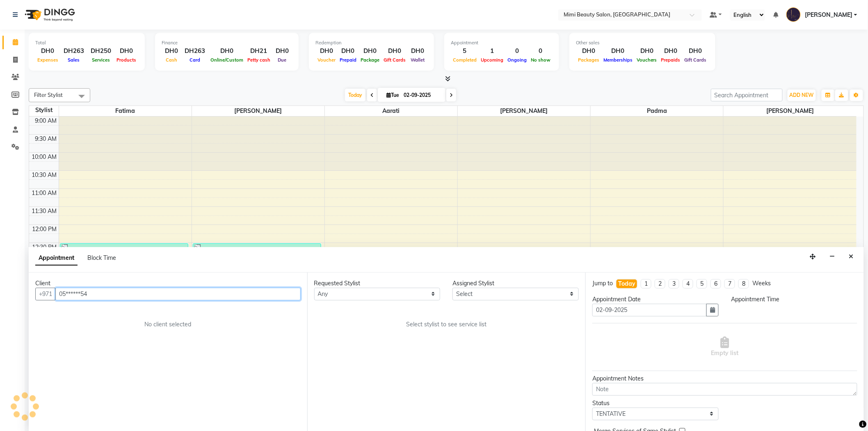
select select "600"
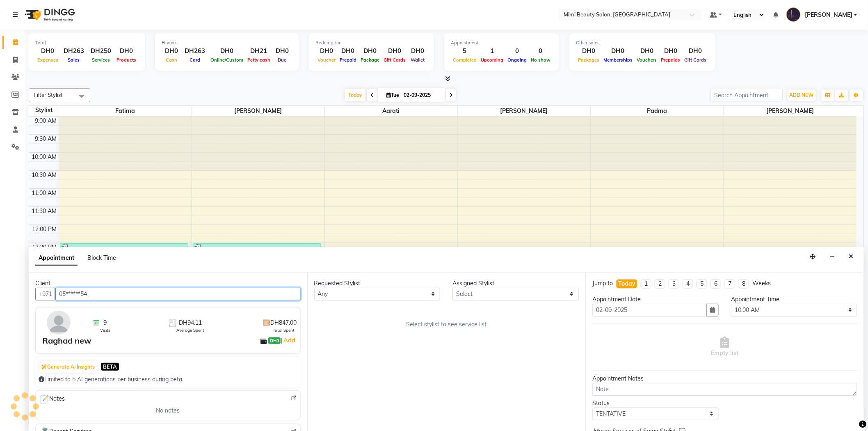
scroll to position [0, 0]
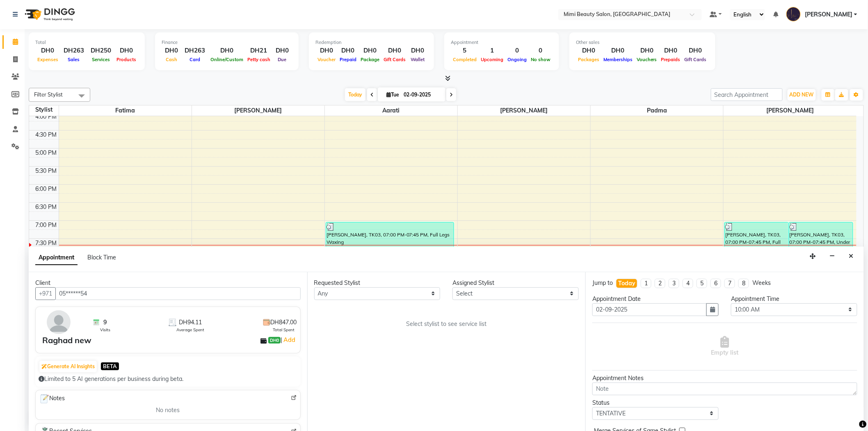
click at [337, 280] on div "Requested Stylist" at bounding box center [377, 282] width 126 height 9
click at [334, 298] on select "Any [PERSON_NAME] [PERSON_NAME] [PERSON_NAME] Padma" at bounding box center [377, 293] width 126 height 13
select select "52700"
click at [314, 287] on select "Any [PERSON_NAME] [PERSON_NAME] [PERSON_NAME] Padma" at bounding box center [377, 293] width 126 height 13
select select "52700"
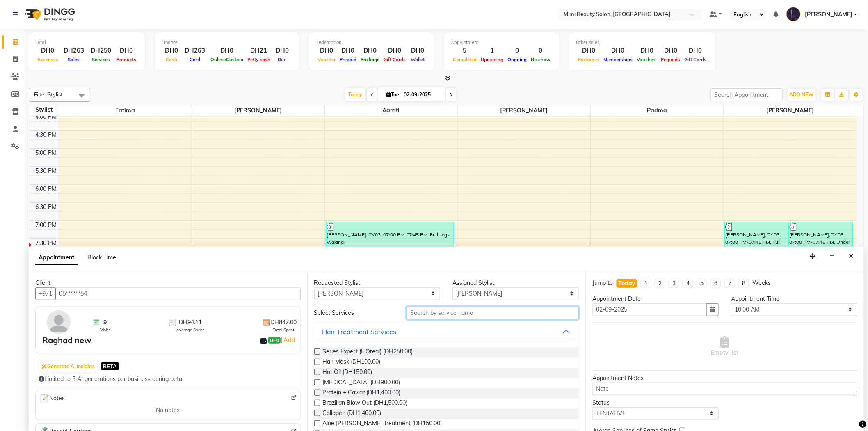
click at [450, 317] on input "text" at bounding box center [492, 312] width 172 height 13
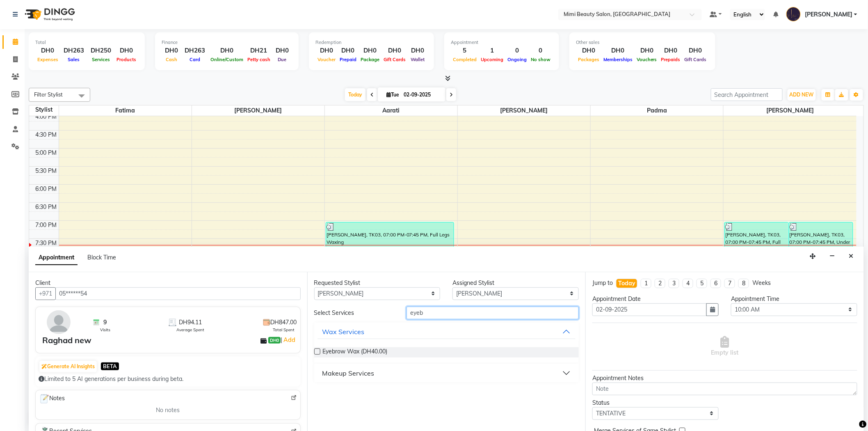
type input "eyeb"
click at [366, 370] on div "Makeup Services" at bounding box center [348, 373] width 52 height 10
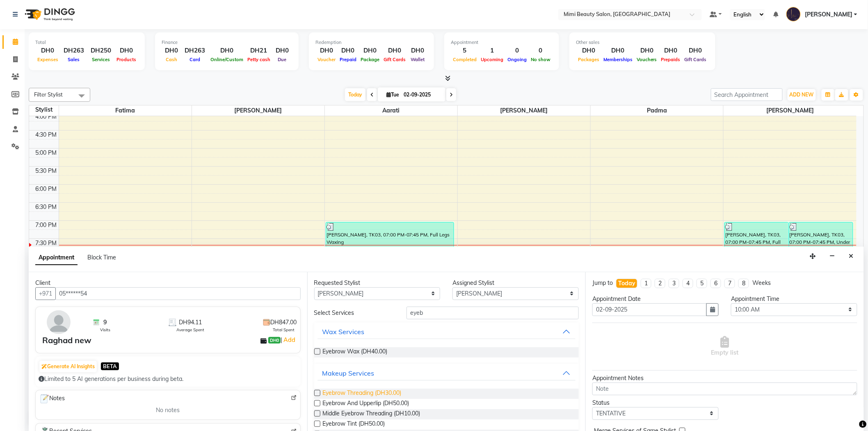
click at [366, 391] on span "Eyebrow Threading (DH30.00)" at bounding box center [362, 393] width 79 height 10
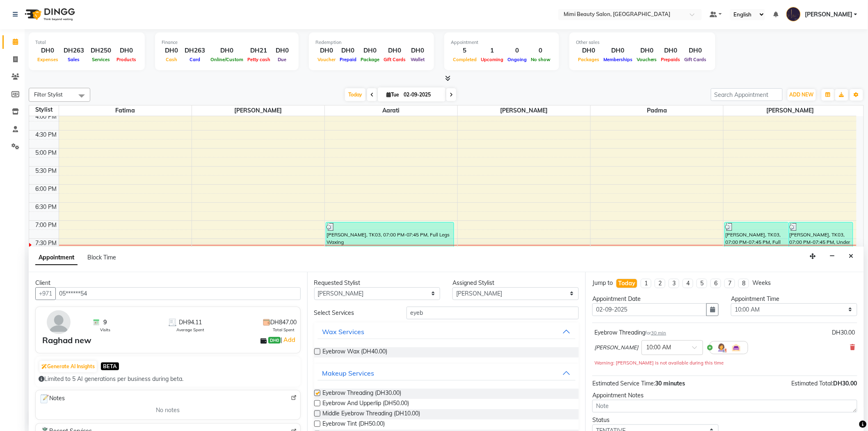
checkbox input "false"
click at [692, 348] on span at bounding box center [697, 349] width 10 height 9
click at [642, 419] on div "07:30 PM" at bounding box center [672, 415] width 61 height 15
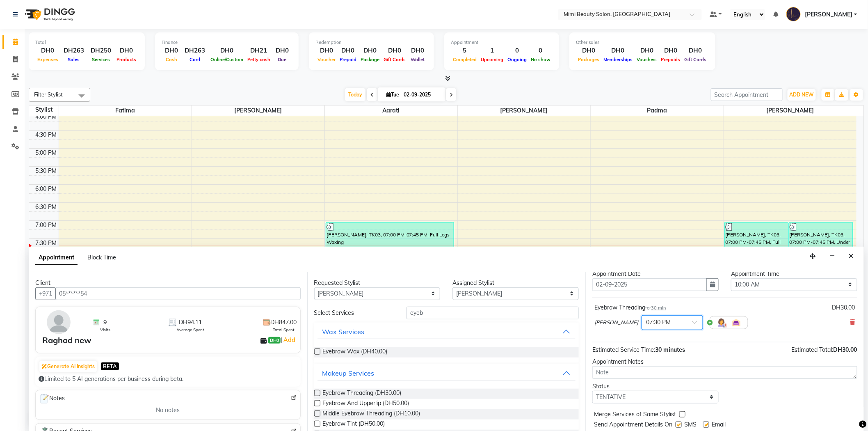
scroll to position [48, 0]
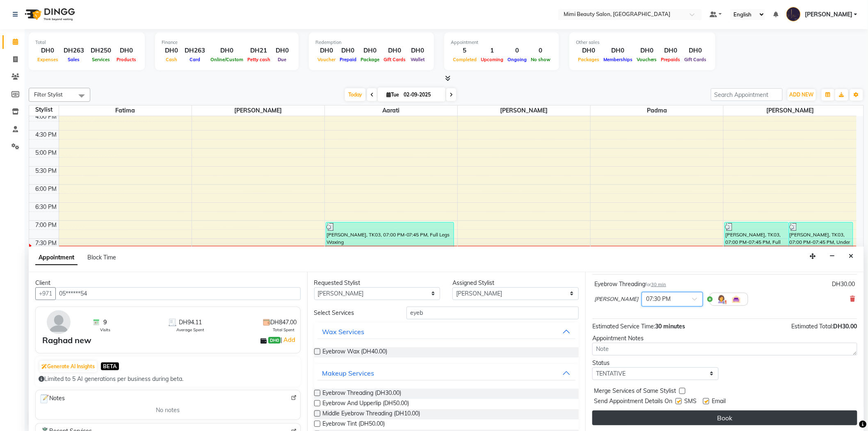
click at [708, 420] on button "Book" at bounding box center [724, 417] width 265 height 15
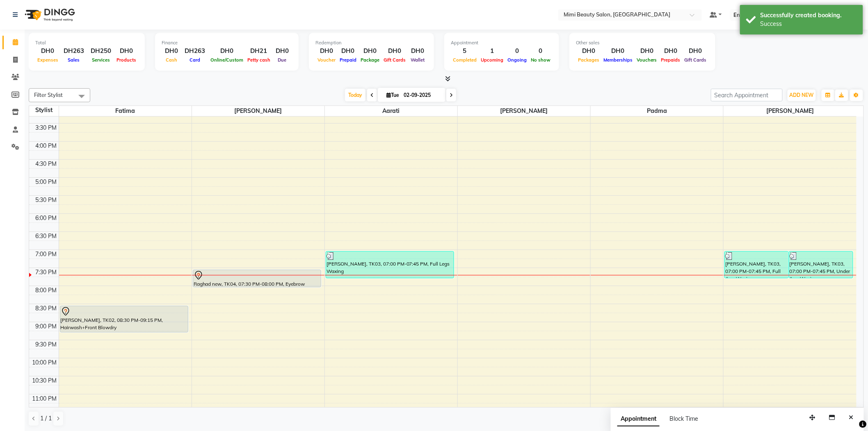
scroll to position [256, 0]
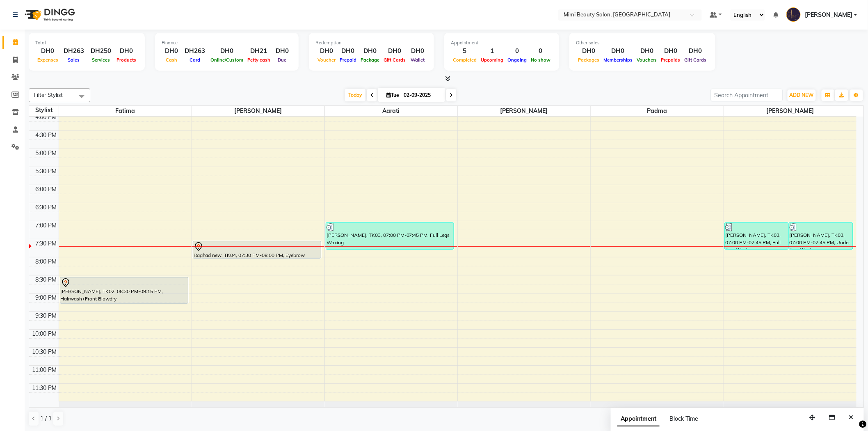
click at [262, 247] on div at bounding box center [257, 247] width 127 height 10
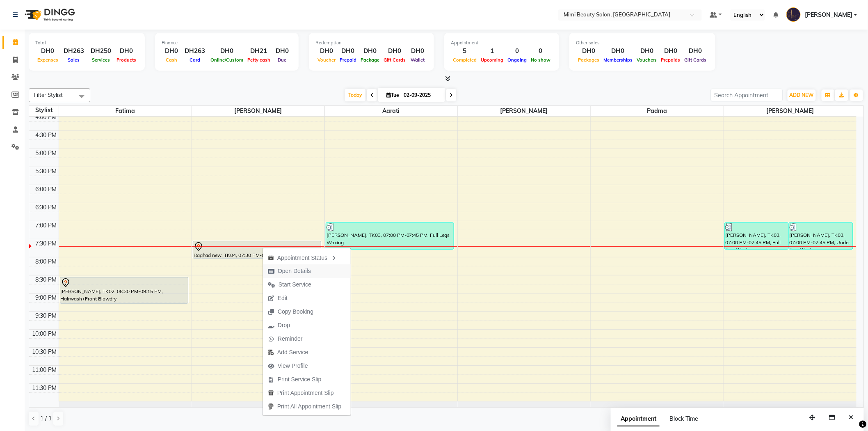
click at [291, 271] on span "Open Details" at bounding box center [294, 271] width 33 height 9
select select "7"
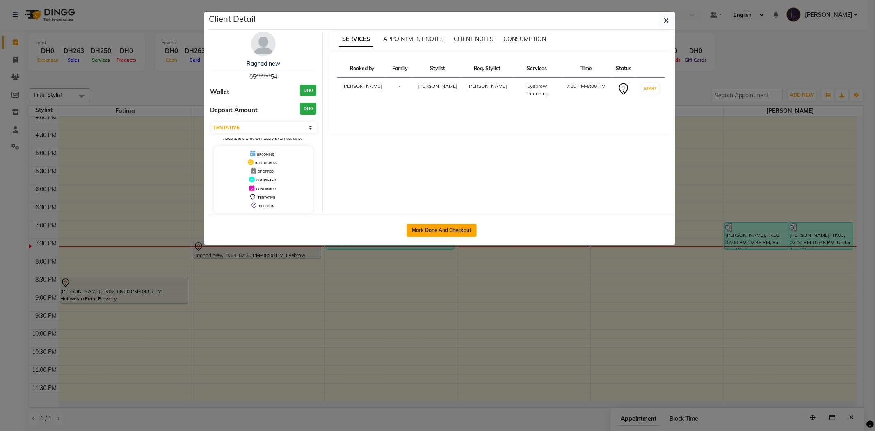
click at [440, 230] on button "Mark Done And Checkout" at bounding box center [441, 229] width 70 height 13
select select "service"
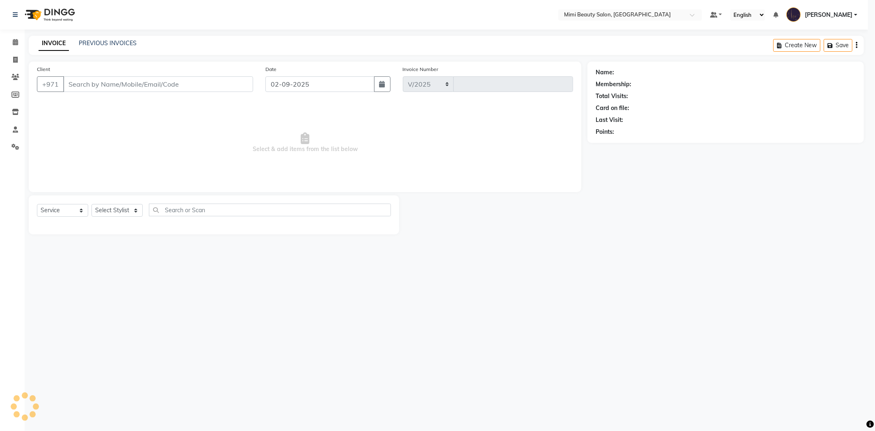
select select "6756"
type input "1475"
type input "05******54"
select select "52700"
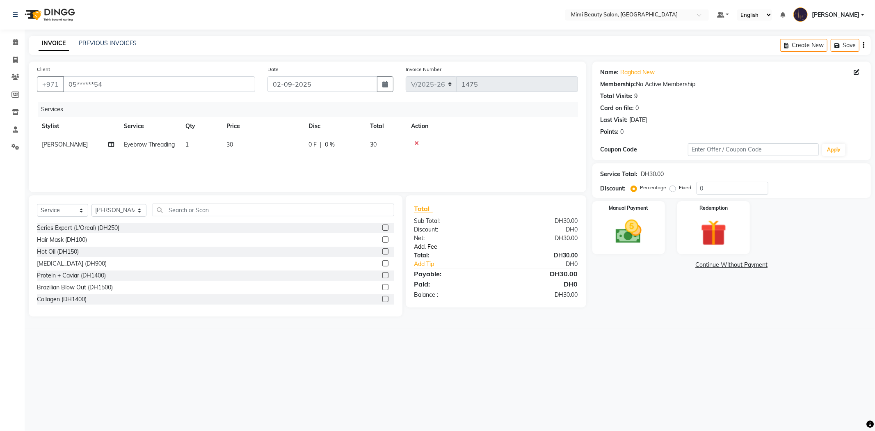
click at [423, 247] on link "Add. Fee" at bounding box center [496, 246] width 176 height 9
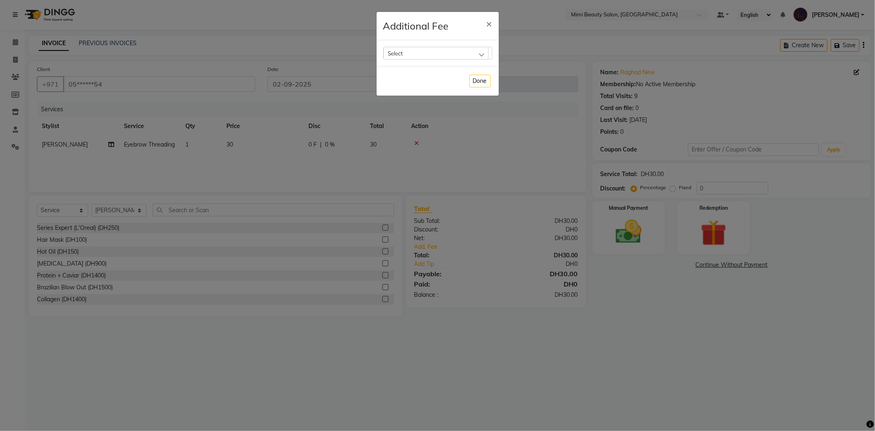
click at [421, 54] on div "Select" at bounding box center [435, 53] width 105 height 12
click at [410, 105] on label "Bank Fee" at bounding box center [402, 105] width 31 height 7
checkbox input "true"
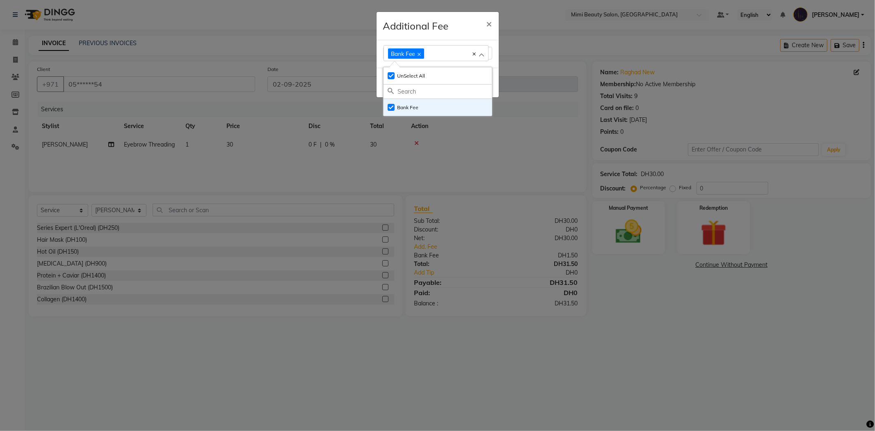
click at [451, 16] on div "Additional Fee ×" at bounding box center [437, 26] width 122 height 28
click at [481, 83] on button "Done" at bounding box center [479, 82] width 21 height 13
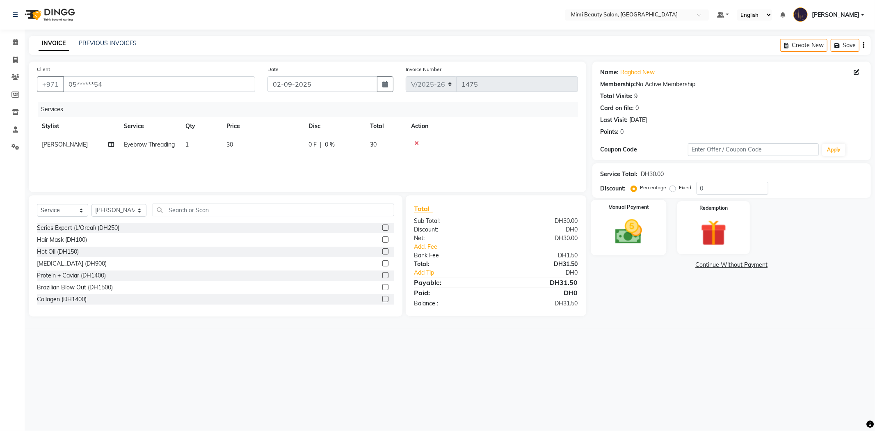
click at [615, 217] on img at bounding box center [628, 231] width 44 height 31
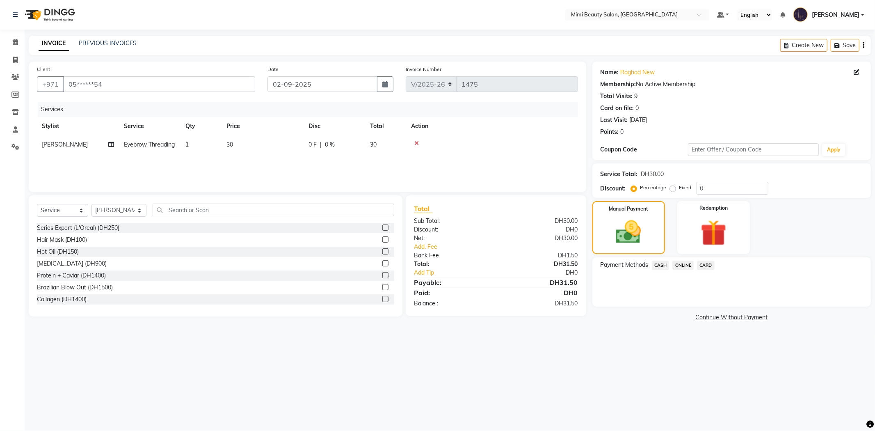
click at [707, 261] on span "CARD" at bounding box center [706, 264] width 18 height 9
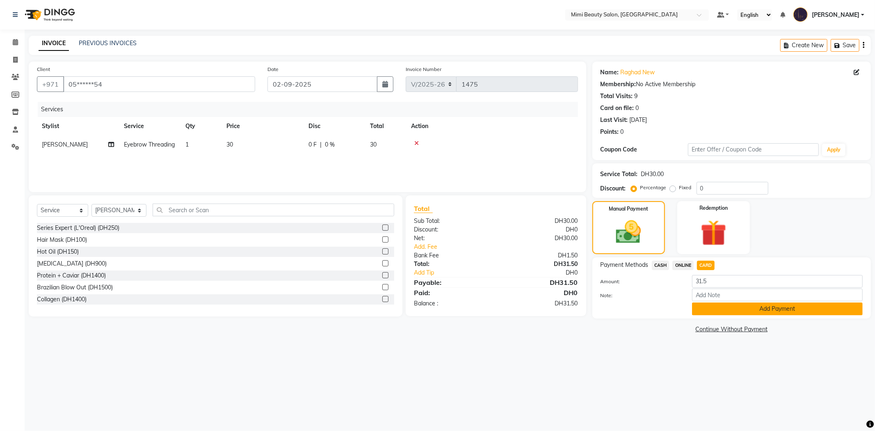
click at [729, 309] on button "Add Payment" at bounding box center [777, 308] width 171 height 13
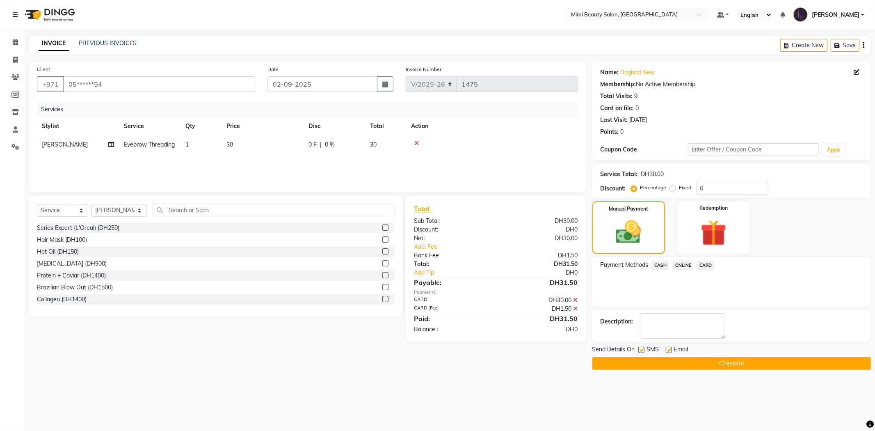
click at [789, 364] on button "Checkout" at bounding box center [731, 363] width 278 height 13
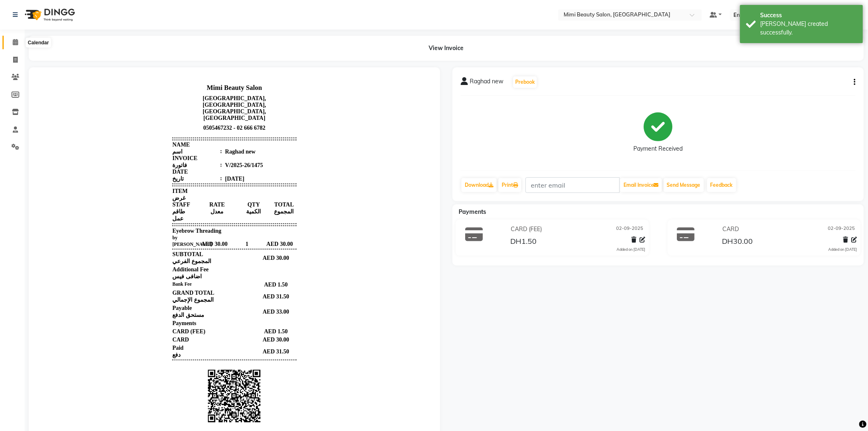
click at [15, 43] on icon at bounding box center [15, 42] width 5 height 6
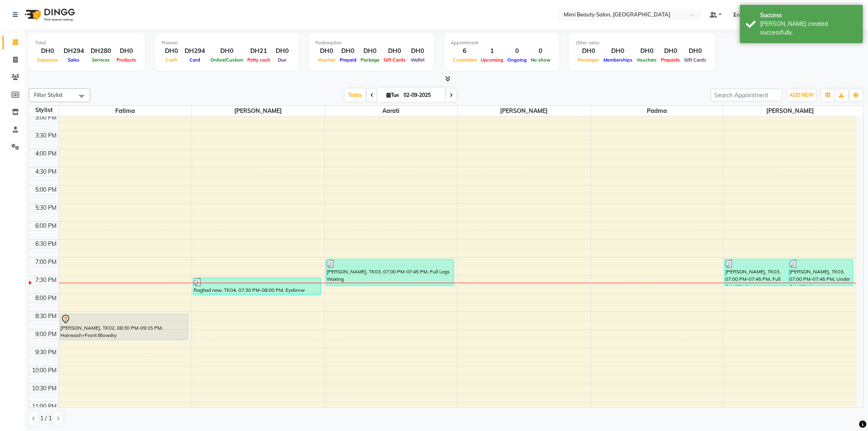
scroll to position [256, 0]
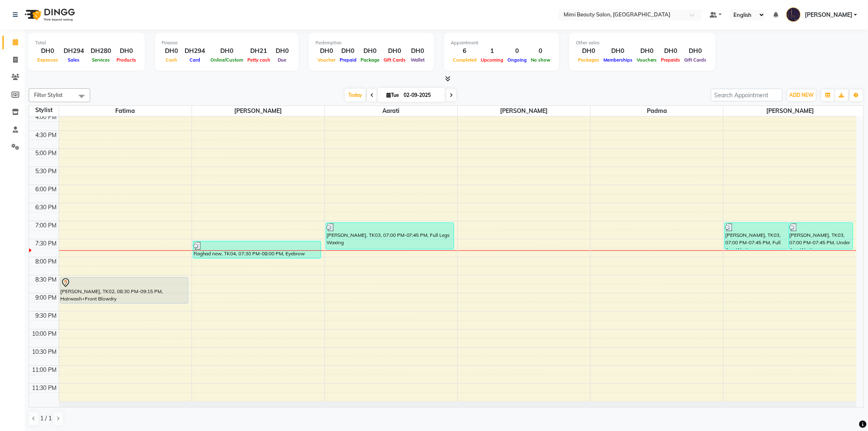
click at [158, 255] on div "9:00 AM 9:30 AM 10:00 AM 10:30 AM 11:00 AM 11:30 AM 12:00 PM 12:30 PM 1:00 PM 1…" at bounding box center [442, 130] width 827 height 541
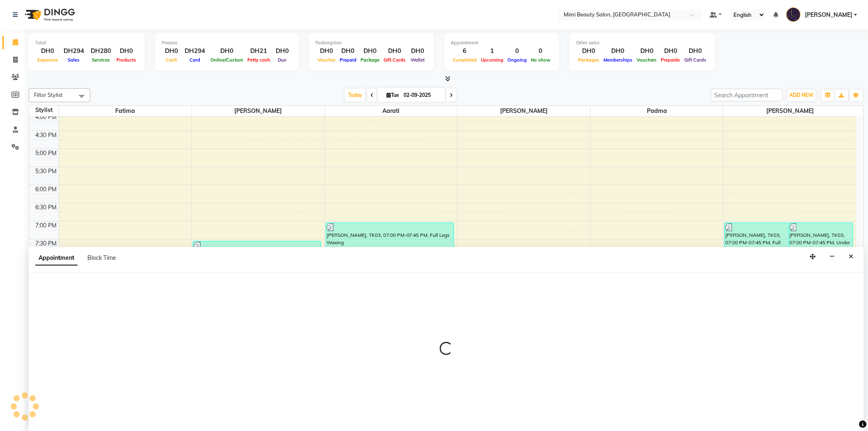
scroll to position [0, 0]
select select "52699"
select select "1185"
select select "tentative"
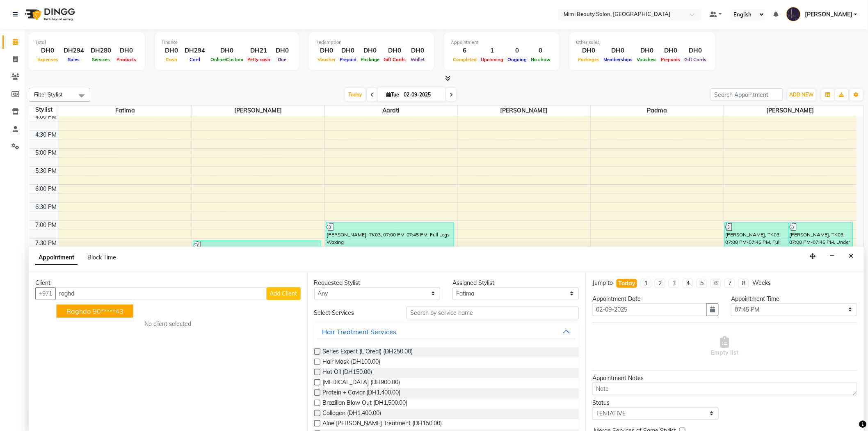
click at [74, 308] on span "Raghda" at bounding box center [78, 311] width 25 height 8
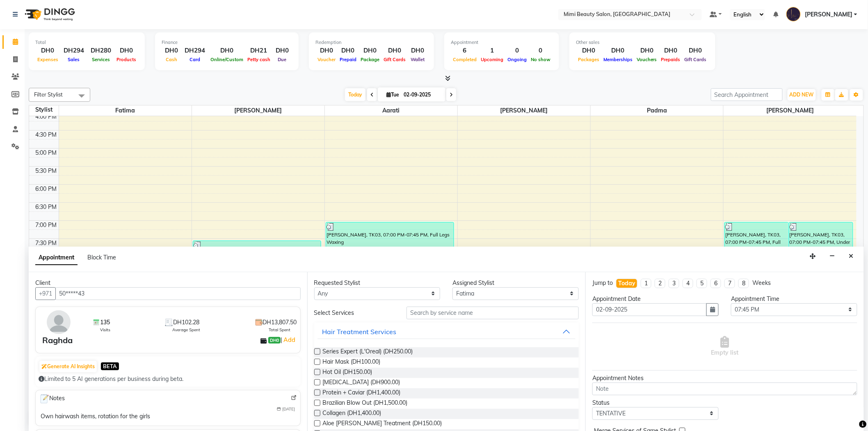
type input "50*****43"
click at [367, 293] on select "Any [PERSON_NAME] [PERSON_NAME] [PERSON_NAME] Padma" at bounding box center [377, 293] width 126 height 13
select select "52699"
click at [314, 287] on select "Any [PERSON_NAME] [PERSON_NAME] [PERSON_NAME] Padma" at bounding box center [377, 293] width 126 height 13
click at [413, 316] on input "text" at bounding box center [492, 312] width 172 height 13
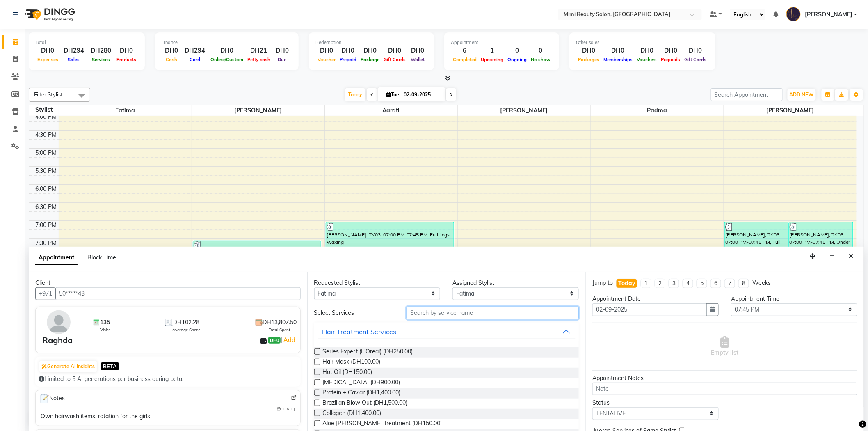
type input "e"
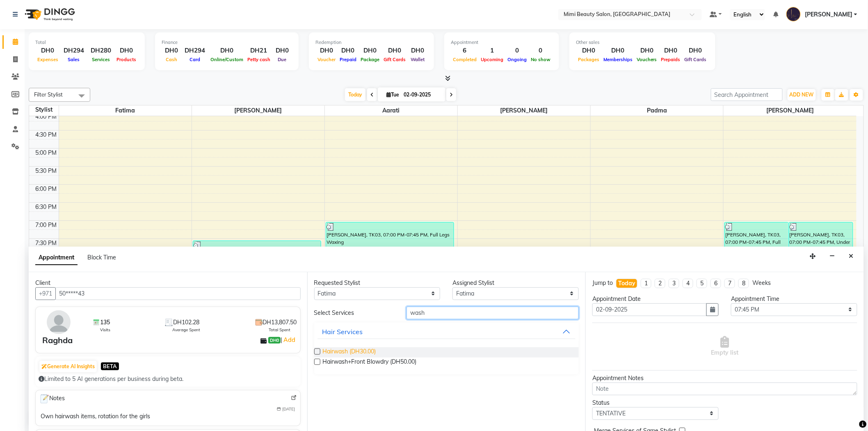
type input "wash"
click at [364, 350] on span "Hairwash (DH30.00)" at bounding box center [349, 352] width 53 height 10
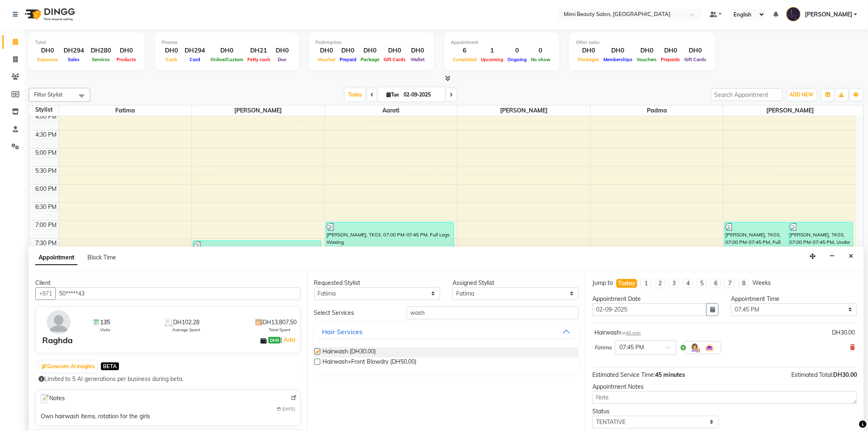
checkbox input "false"
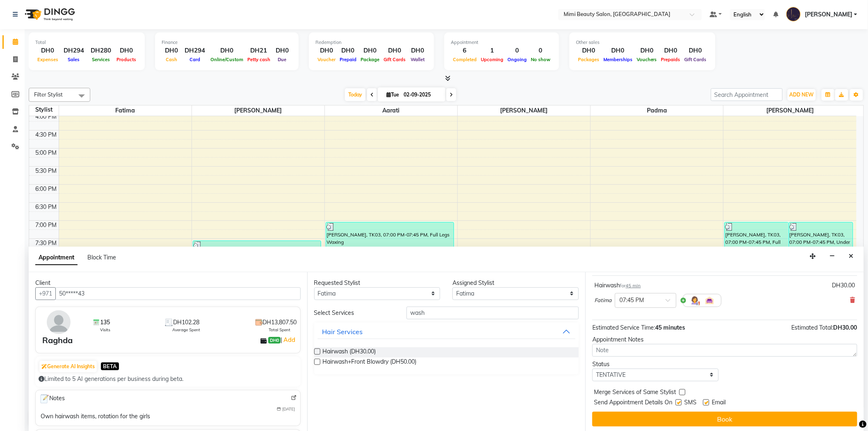
scroll to position [48, 0]
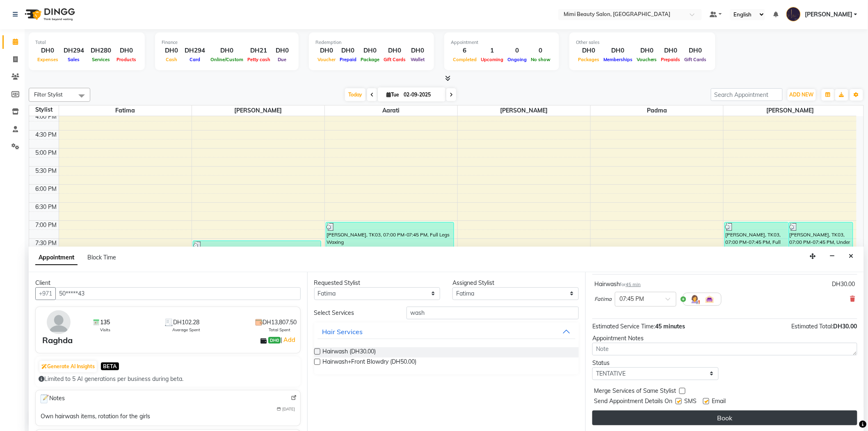
click at [713, 415] on button "Book" at bounding box center [724, 417] width 265 height 15
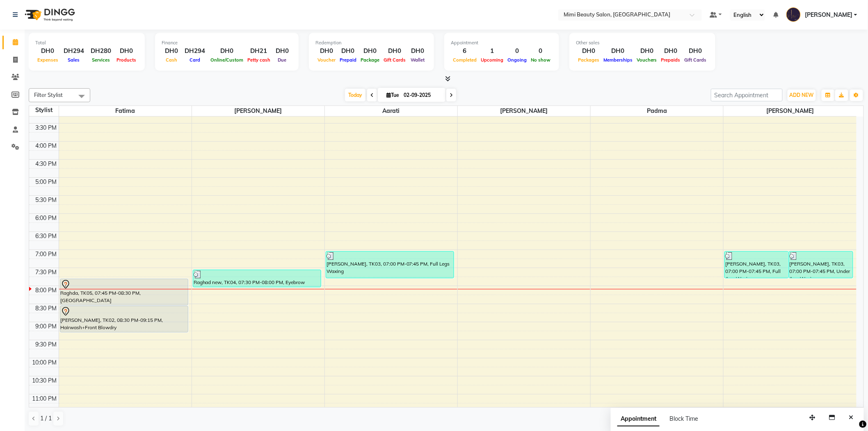
scroll to position [256, 0]
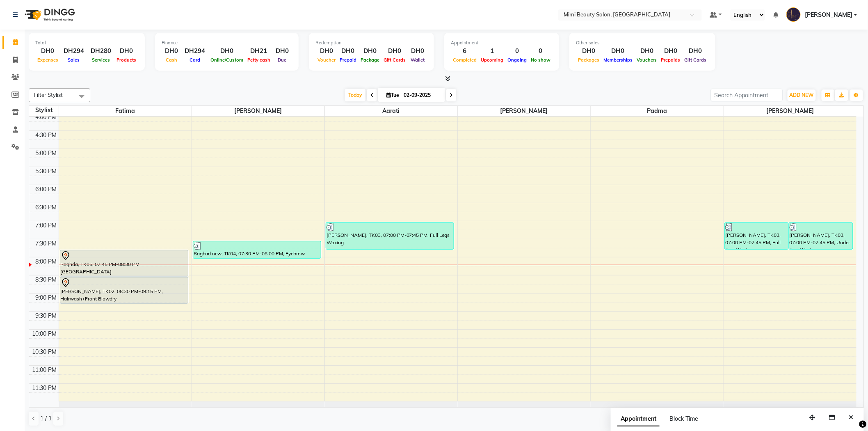
click at [138, 259] on div at bounding box center [124, 256] width 127 height 10
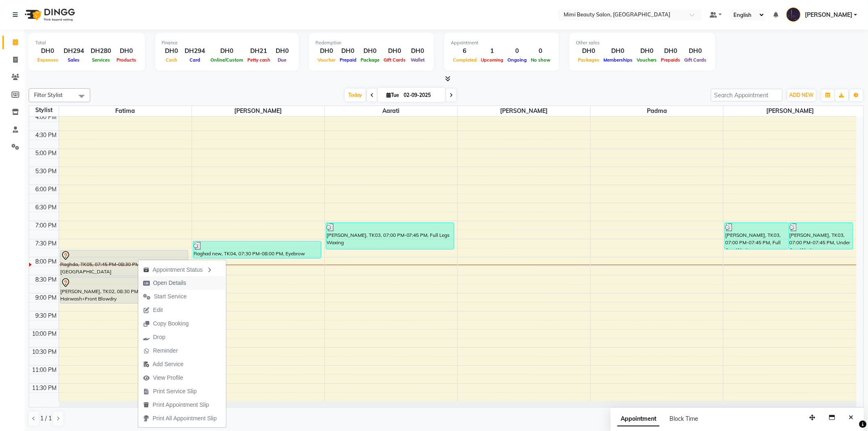
click at [169, 280] on span "Open Details" at bounding box center [169, 282] width 33 height 9
select select "7"
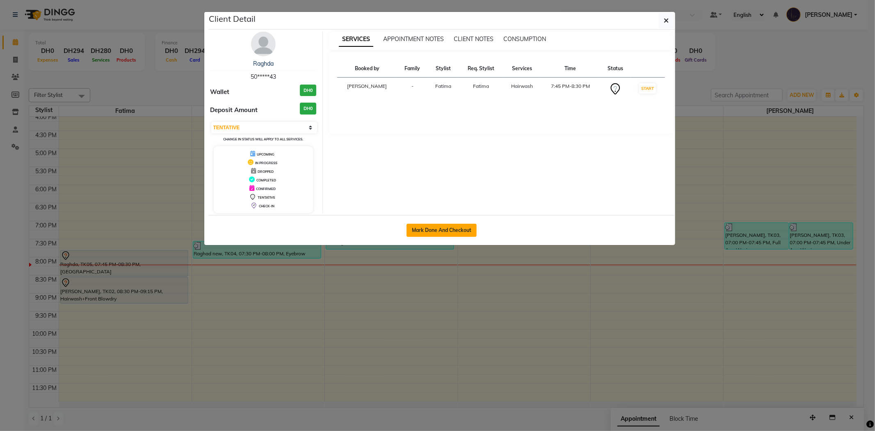
click at [446, 228] on button "Mark Done And Checkout" at bounding box center [441, 229] width 70 height 13
select select "service"
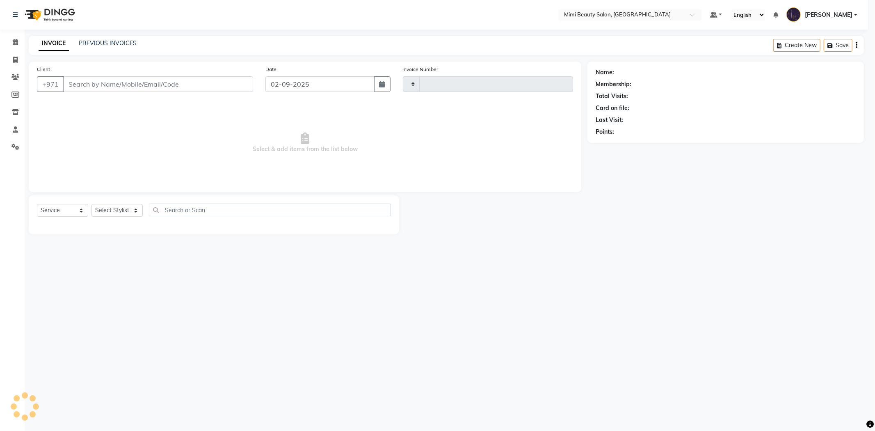
type input "1476"
select select "6756"
type input "50*****43"
select select "52699"
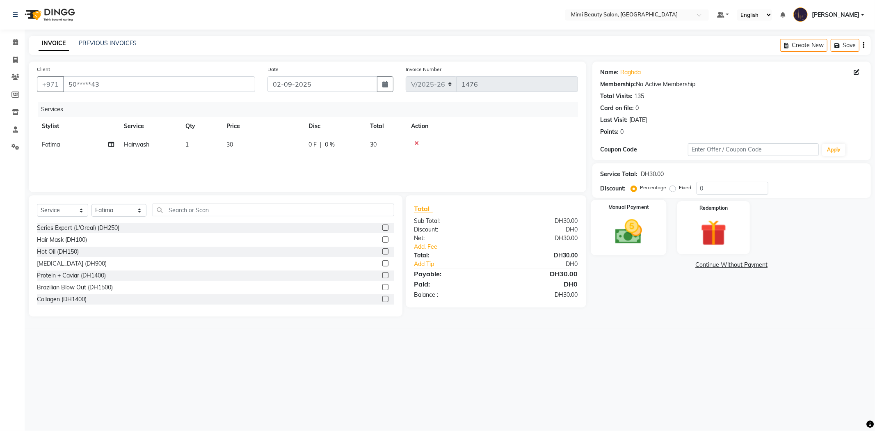
click at [622, 225] on img at bounding box center [628, 231] width 44 height 31
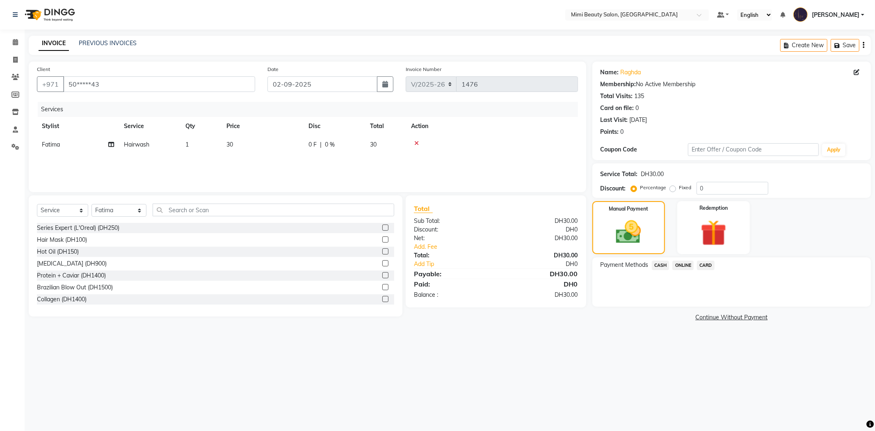
click at [662, 265] on span "CASH" at bounding box center [661, 264] width 18 height 9
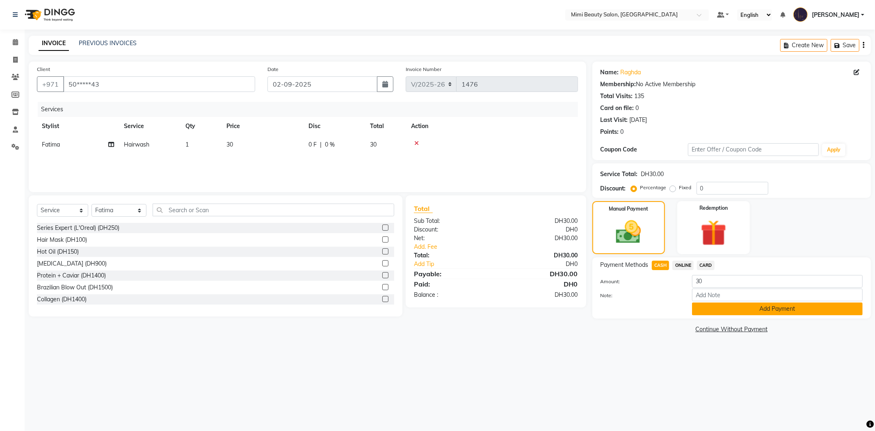
click at [710, 310] on button "Add Payment" at bounding box center [777, 308] width 171 height 13
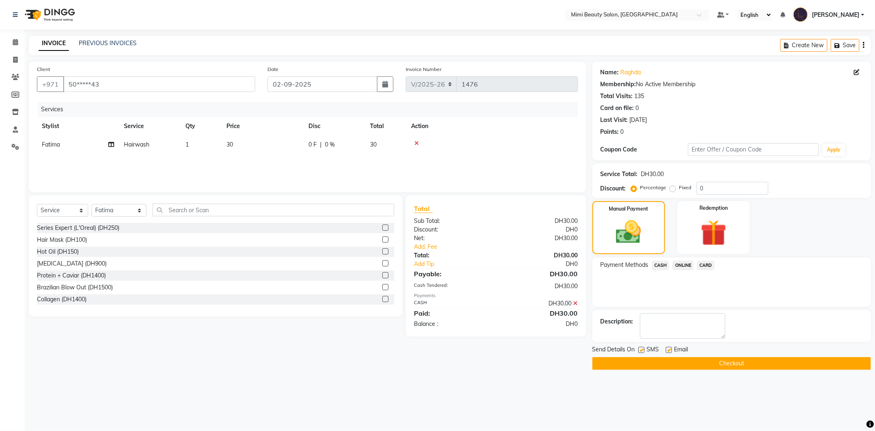
click at [759, 369] on button "Checkout" at bounding box center [731, 363] width 278 height 13
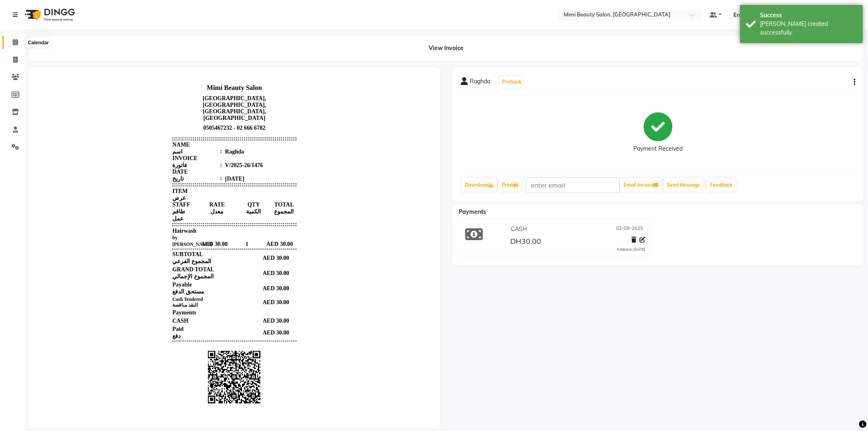
click at [15, 41] on icon at bounding box center [15, 42] width 5 height 6
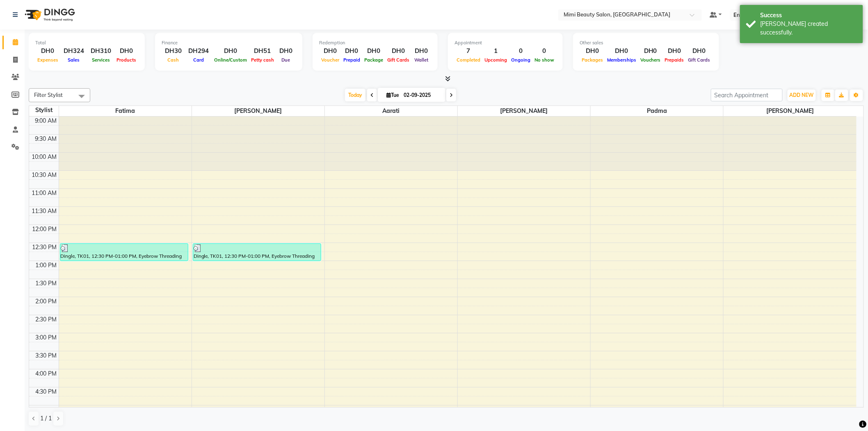
scroll to position [228, 0]
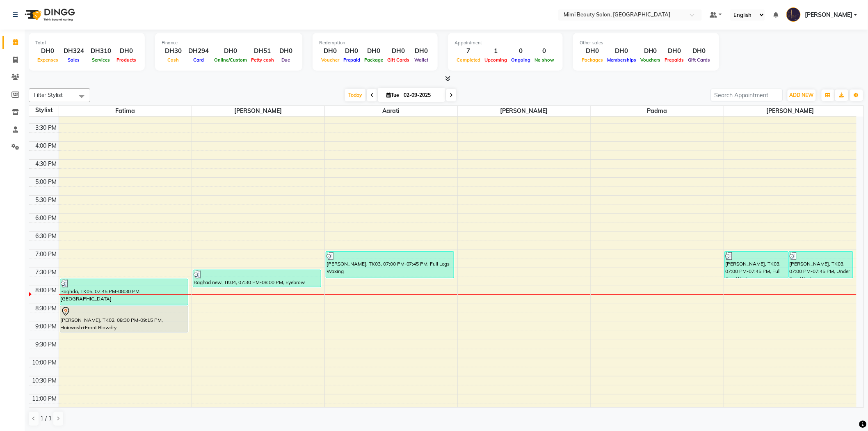
click at [108, 321] on div "[PERSON_NAME], TK02, 08:30 PM-09:15 PM, Hairwash+Front Blowdry" at bounding box center [124, 319] width 128 height 26
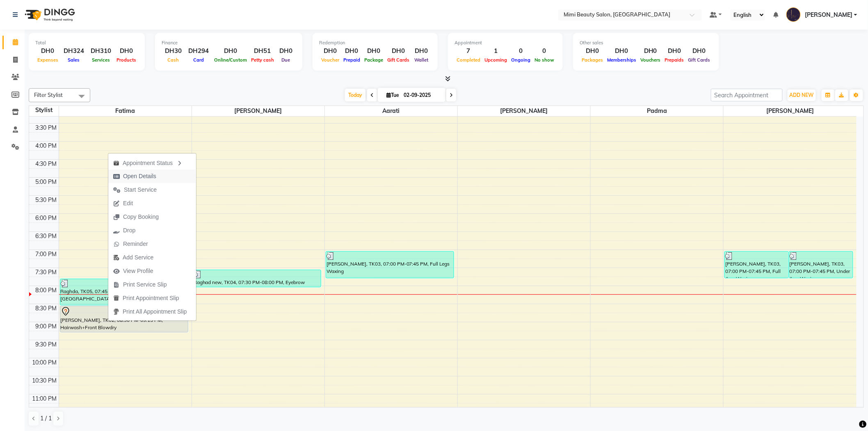
click at [129, 173] on span "Open Details" at bounding box center [139, 176] width 33 height 9
select select "7"
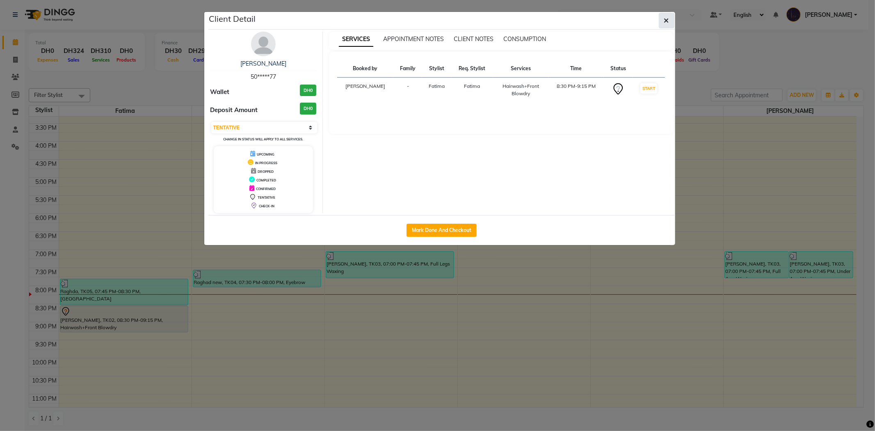
click at [666, 18] on icon "button" at bounding box center [666, 20] width 5 height 7
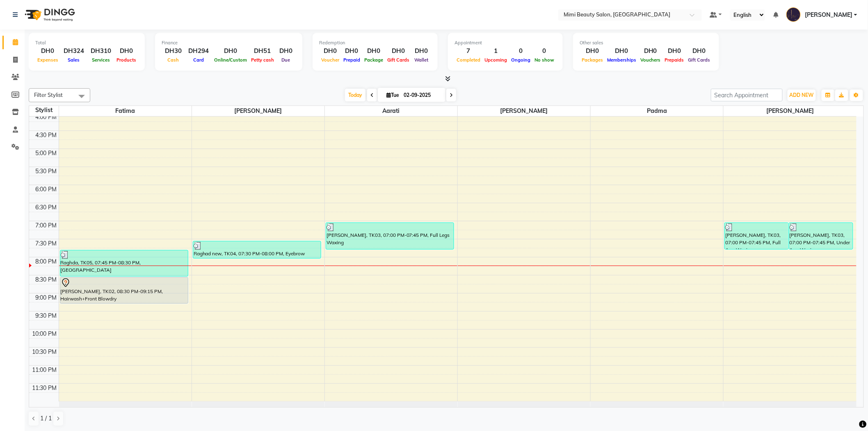
scroll to position [0, 0]
